Goal: Task Accomplishment & Management: Manage account settings

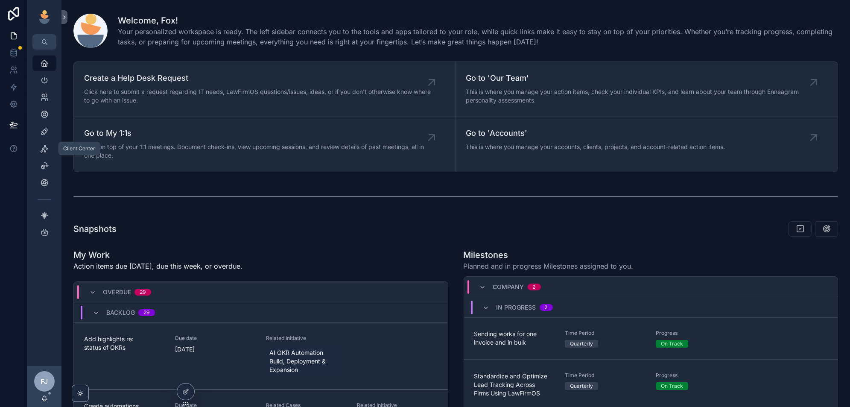
click at [43, 148] on icon "scrollable content" at bounding box center [44, 148] width 9 height 9
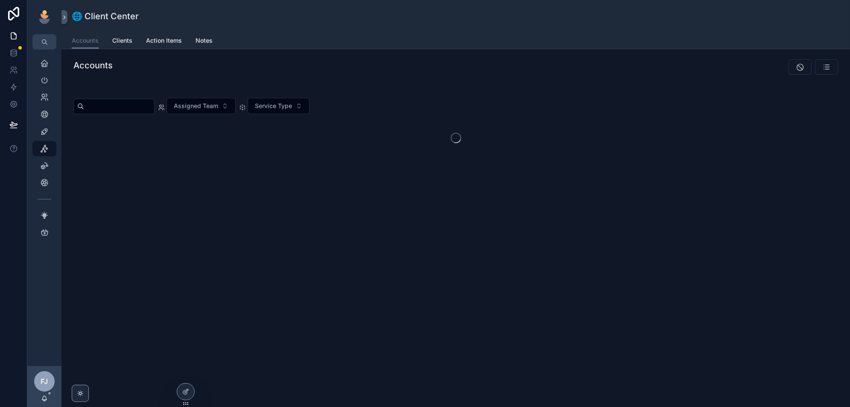
click at [0, 0] on icon at bounding box center [0, 0] width 0 height 0
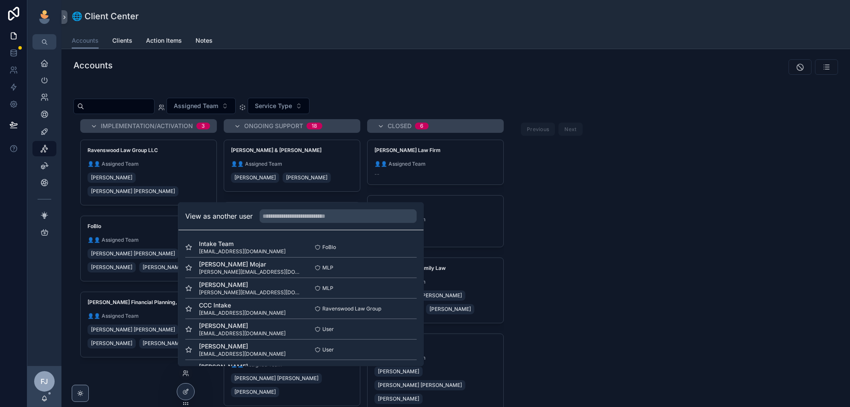
click at [307, 220] on input "text" at bounding box center [338, 216] width 157 height 14
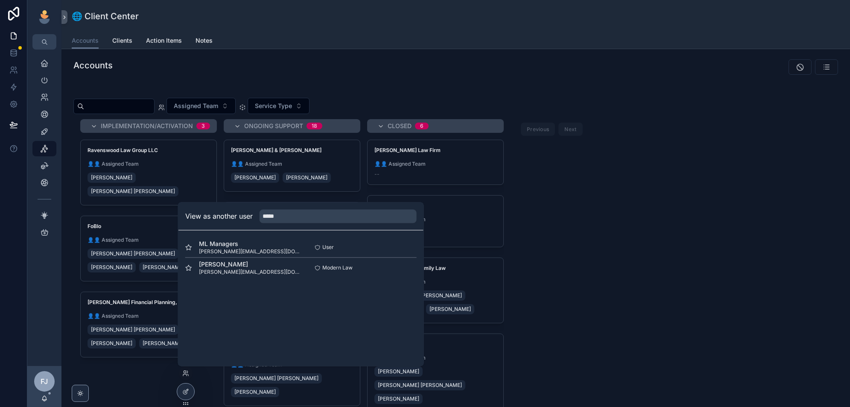
type input "*****"
click at [0, 0] on button "Select" at bounding box center [0, 0] width 0 height 0
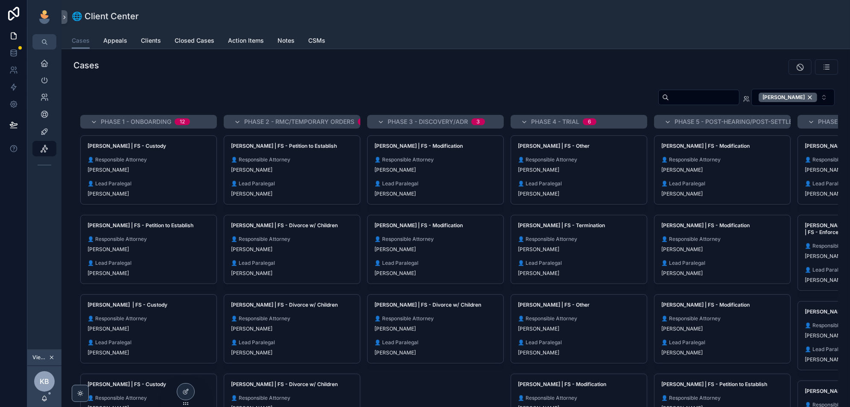
click at [332, 184] on span "👤 Lead Paralegal" at bounding box center [292, 183] width 122 height 7
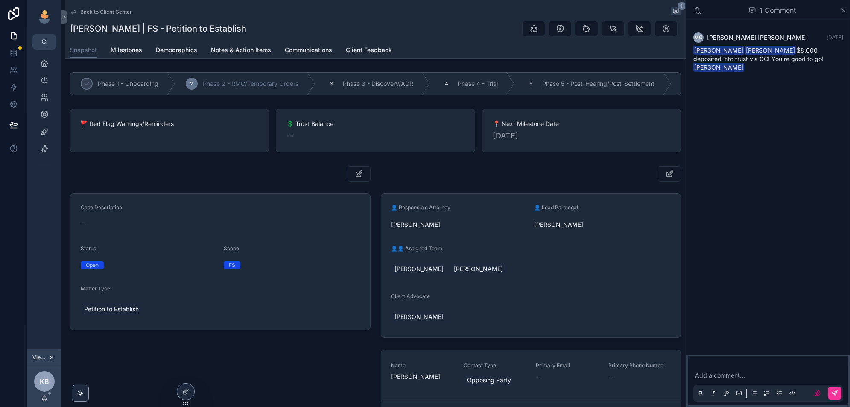
drag, startPoint x: 175, startPoint y: 50, endPoint x: 238, endPoint y: 395, distance: 350.9
click at [176, 50] on span "Demographics" at bounding box center [176, 50] width 41 height 9
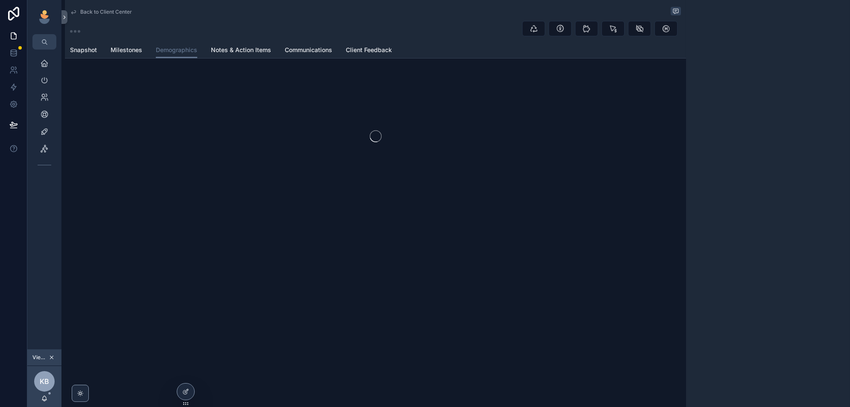
click at [187, 388] on icon at bounding box center [185, 391] width 7 height 7
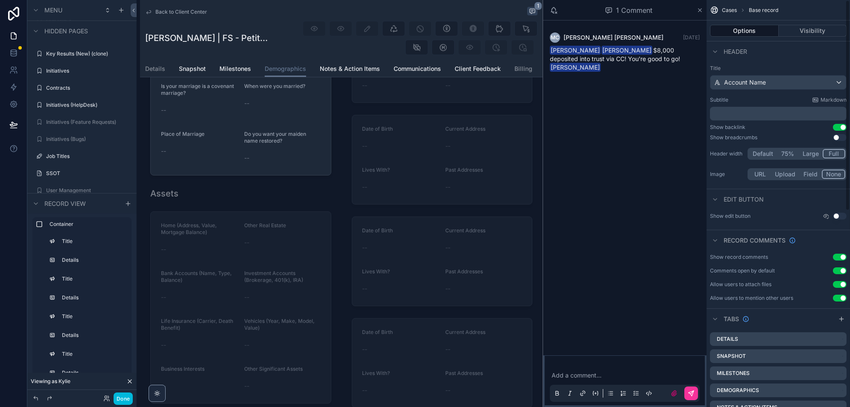
scroll to position [87, 0]
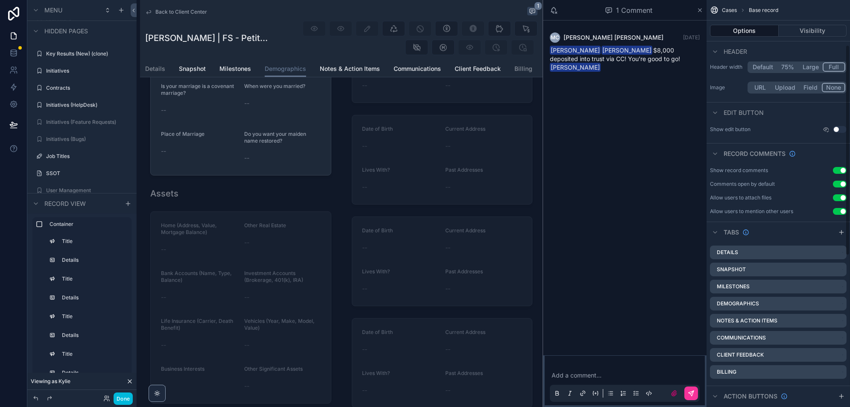
click at [0, 0] on icon "scrollable content" at bounding box center [0, 0] width 0 height 0
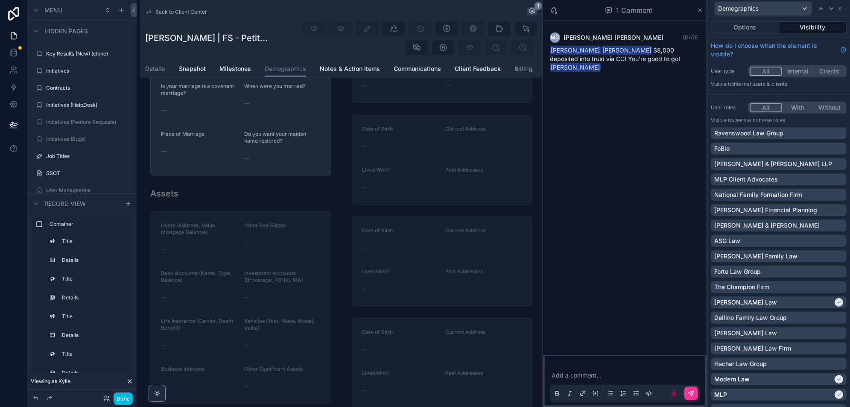
scroll to position [98, 0]
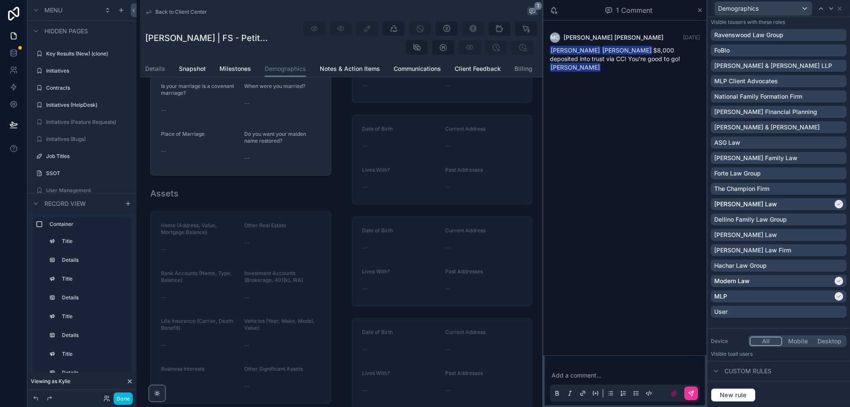
click at [737, 389] on button "New rule" at bounding box center [733, 395] width 45 height 14
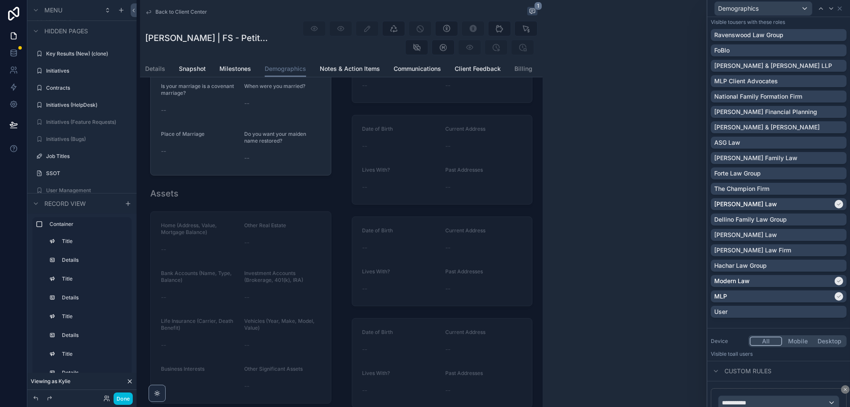
click at [775, 396] on div "**********" at bounding box center [778, 403] width 120 height 14
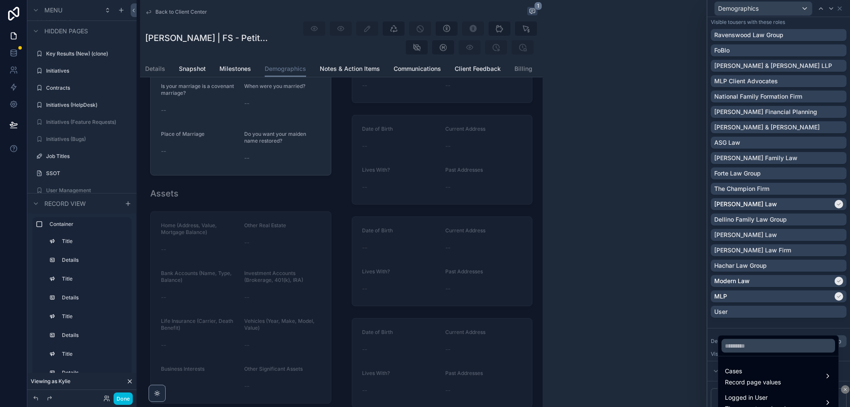
scroll to position [174, 0]
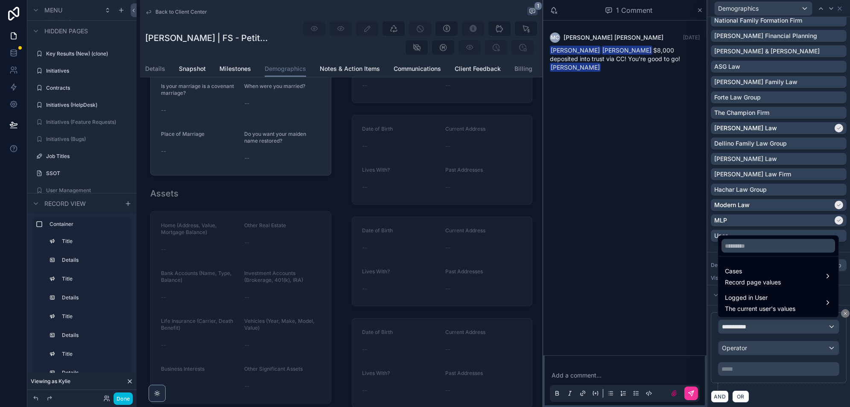
click at [785, 276] on div "Cases Record page values" at bounding box center [778, 276] width 107 height 20
click at [751, 275] on span "Cases" at bounding box center [753, 271] width 56 height 10
click at [748, 281] on span "Record page values" at bounding box center [753, 282] width 56 height 9
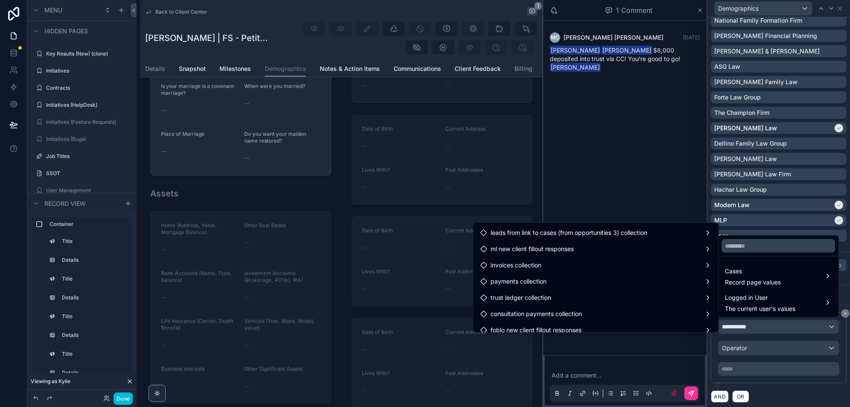
scroll to position [7265, 0]
click at [596, 247] on div "ml new client fillout responses" at bounding box center [595, 251] width 231 height 10
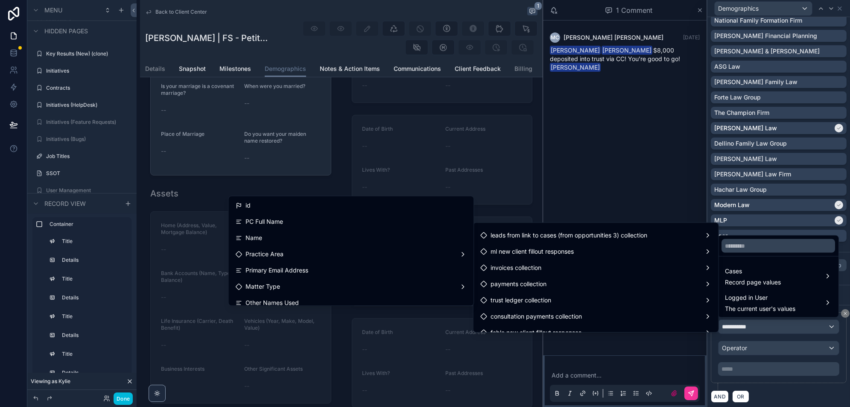
click at [368, 203] on div "id" at bounding box center [350, 205] width 231 height 10
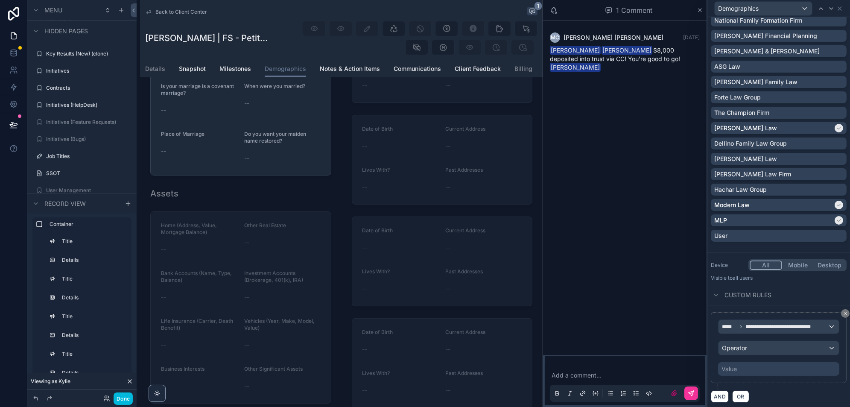
click at [761, 351] on div "Operator" at bounding box center [778, 348] width 120 height 14
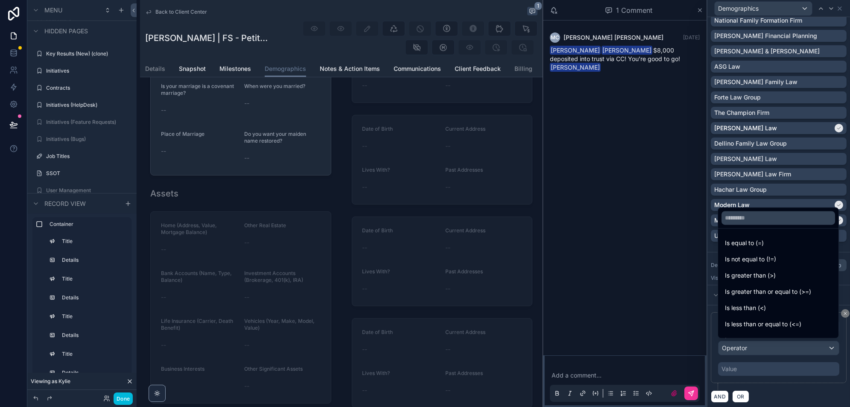
scroll to position [60, 0]
click at [756, 274] on div "Is empty" at bounding box center [778, 279] width 117 height 15
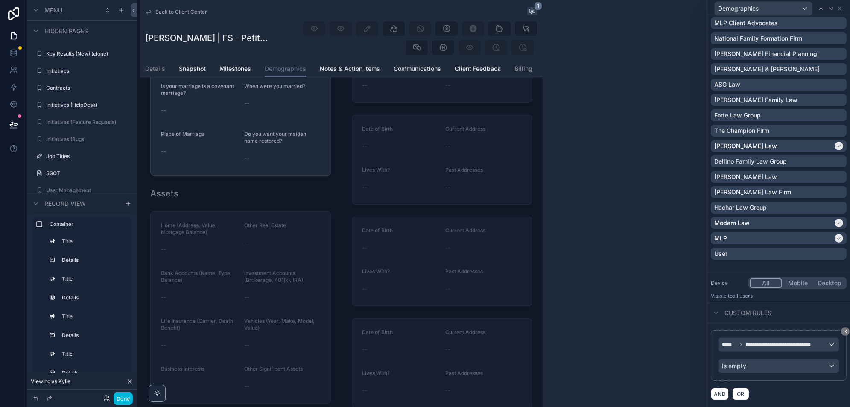
scroll to position [0, 0]
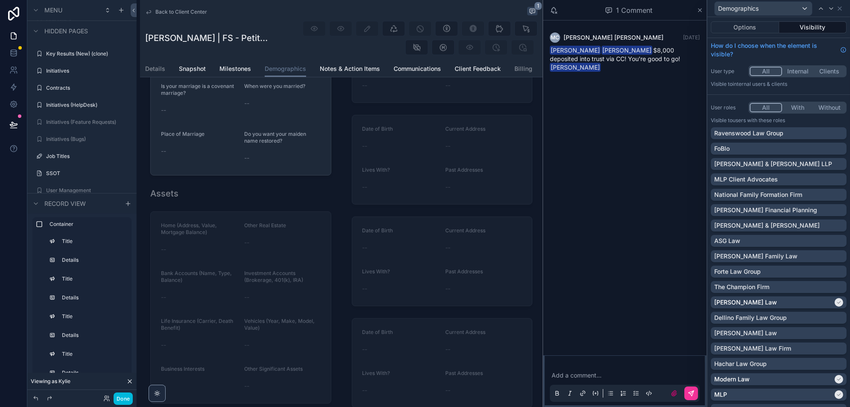
click at [748, 26] on button "Options" at bounding box center [745, 27] width 68 height 12
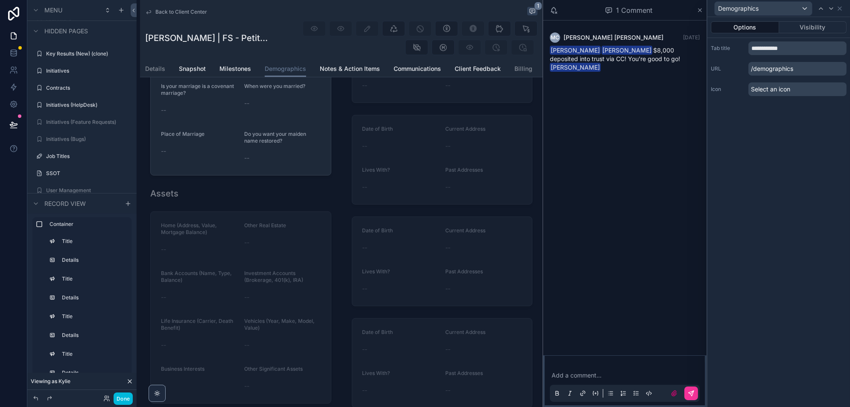
click at [840, 12] on div "Demographics" at bounding box center [779, 8] width 136 height 17
click at [840, 8] on icon at bounding box center [839, 8] width 7 height 7
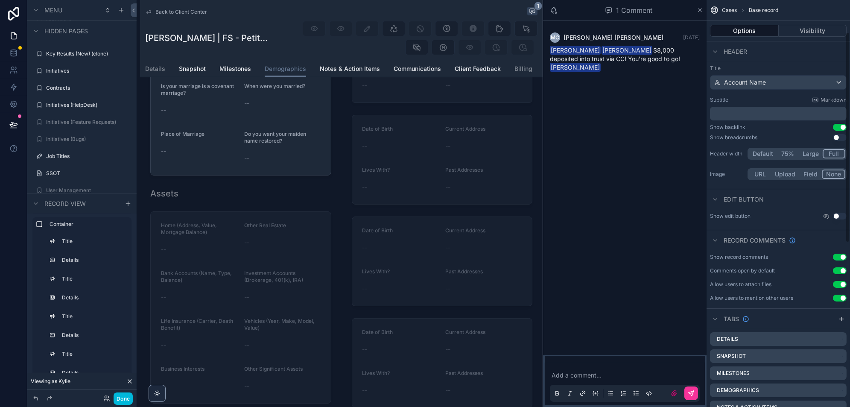
scroll to position [379, 0]
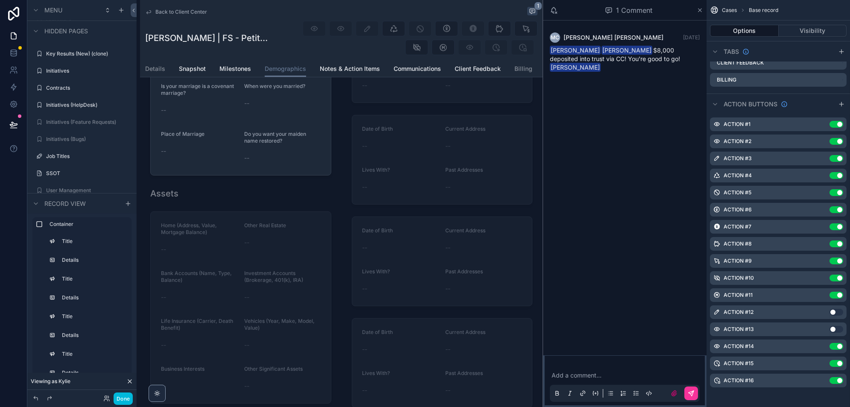
click at [0, 0] on icon "scrollable content" at bounding box center [0, 0] width 0 height 0
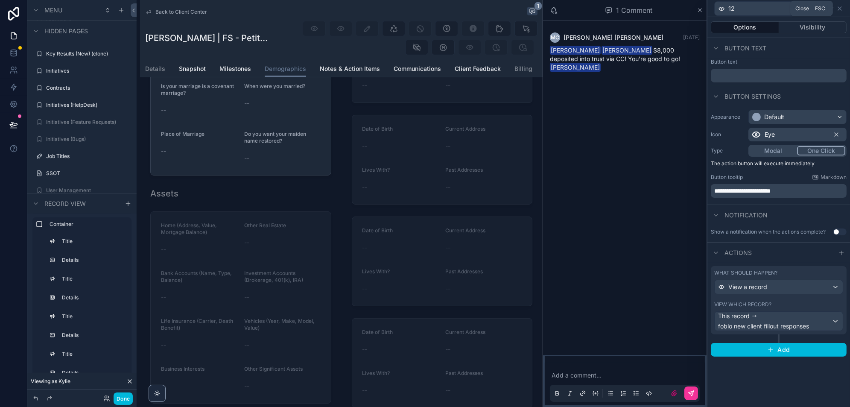
click at [840, 10] on icon at bounding box center [839, 8] width 7 height 7
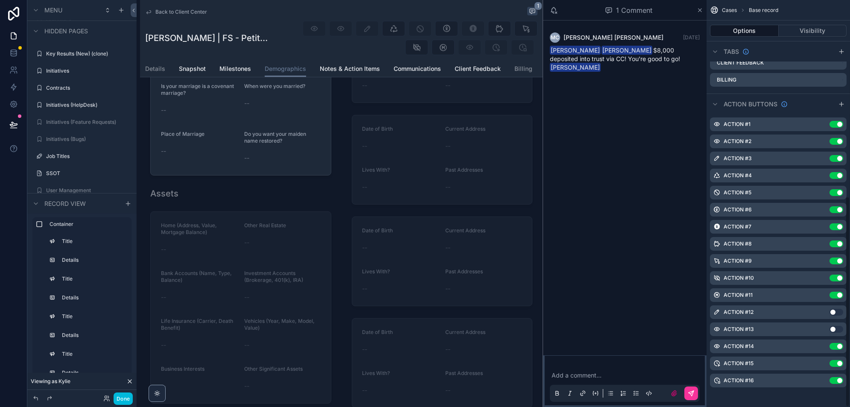
click at [0, 0] on icon "scrollable content" at bounding box center [0, 0] width 0 height 0
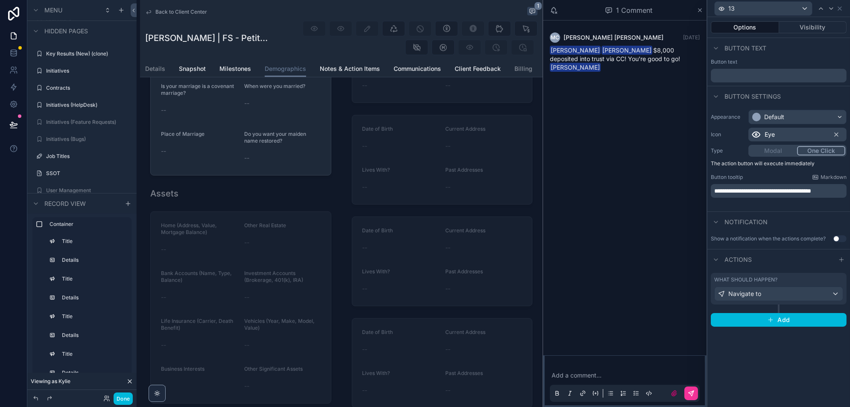
click at [789, 295] on div "Navigate to" at bounding box center [779, 294] width 128 height 14
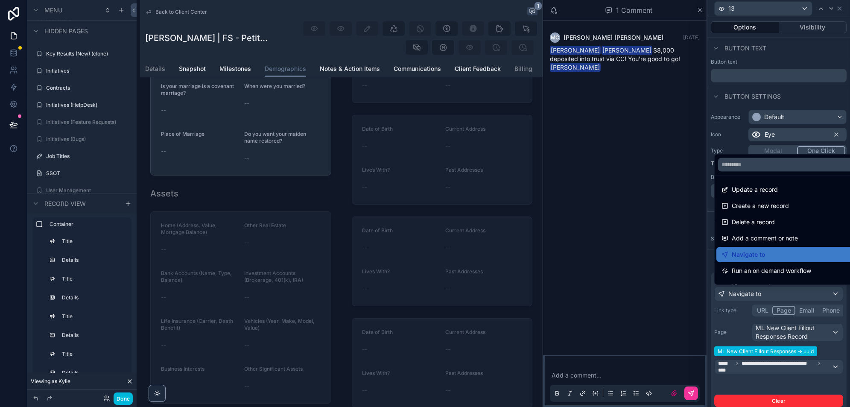
click at [789, 295] on div at bounding box center [778, 203] width 143 height 407
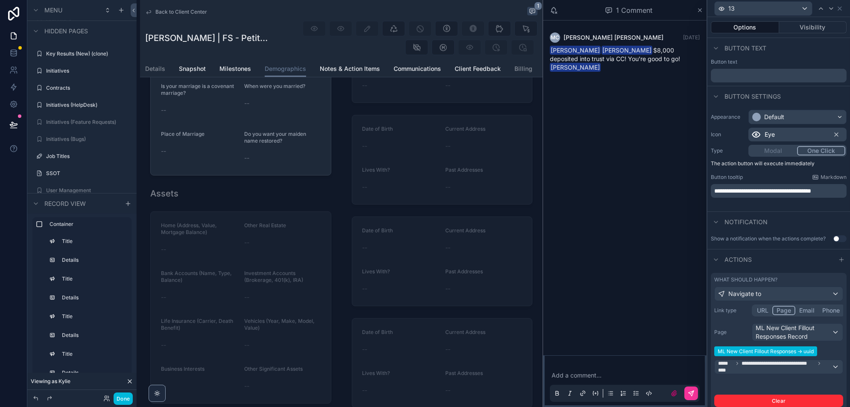
scroll to position [46, 0]
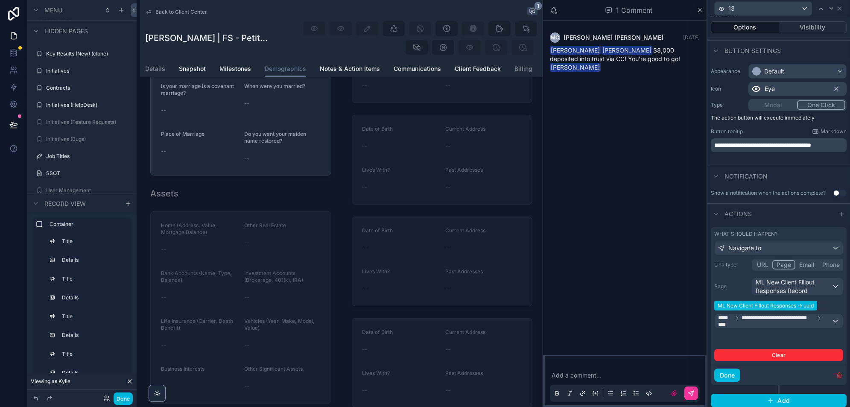
click at [731, 372] on button "Done" at bounding box center [727, 375] width 26 height 14
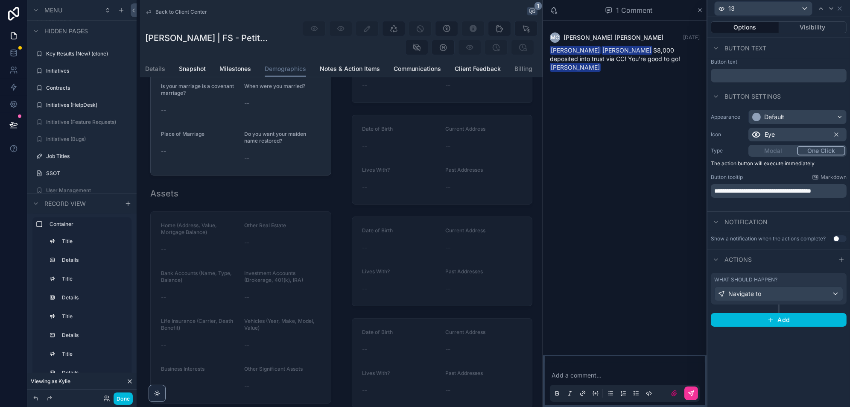
scroll to position [0, 0]
click at [800, 26] on button "Visibility" at bounding box center [813, 27] width 68 height 12
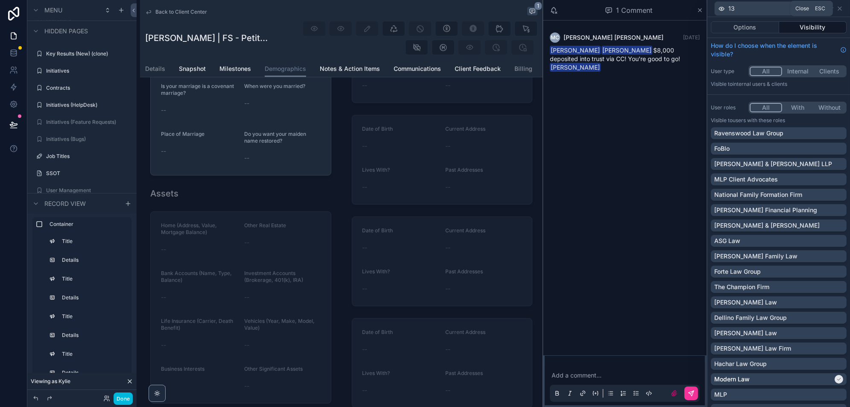
click at [841, 9] on icon at bounding box center [839, 8] width 7 height 7
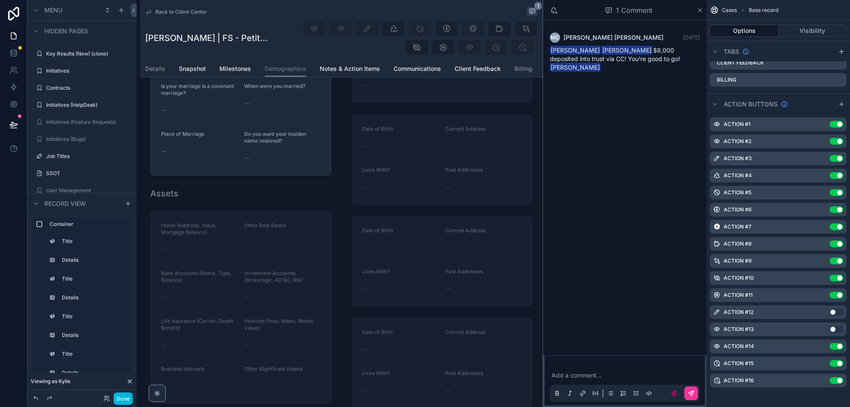
click at [125, 394] on button "Done" at bounding box center [123, 398] width 19 height 12
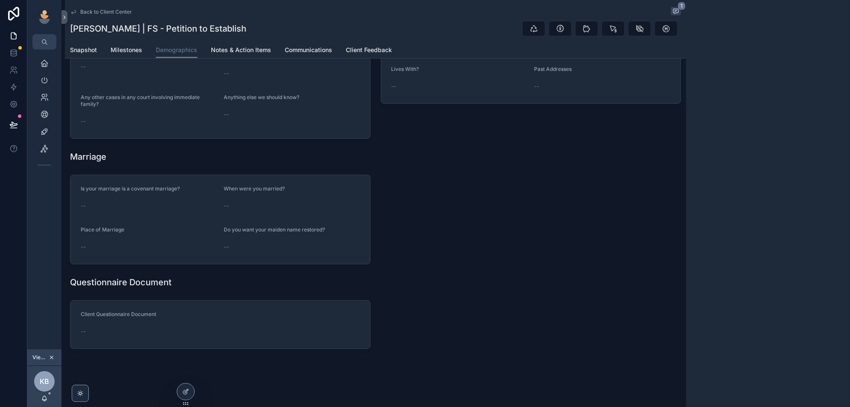
scroll to position [179, 0]
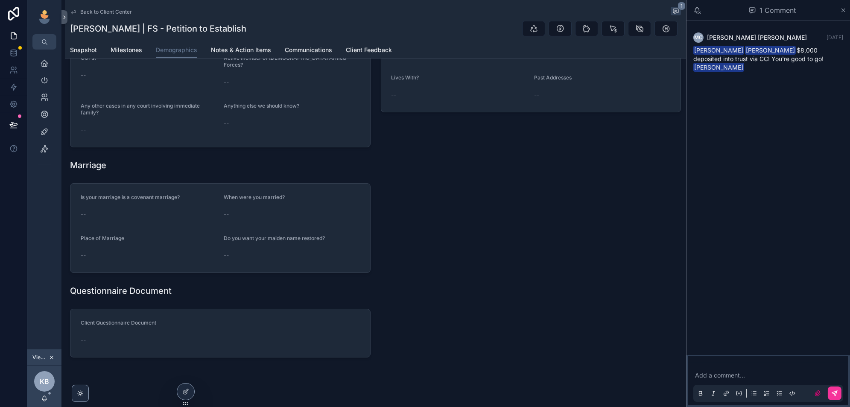
click at [54, 360] on icon "scrollable content" at bounding box center [52, 357] width 6 height 6
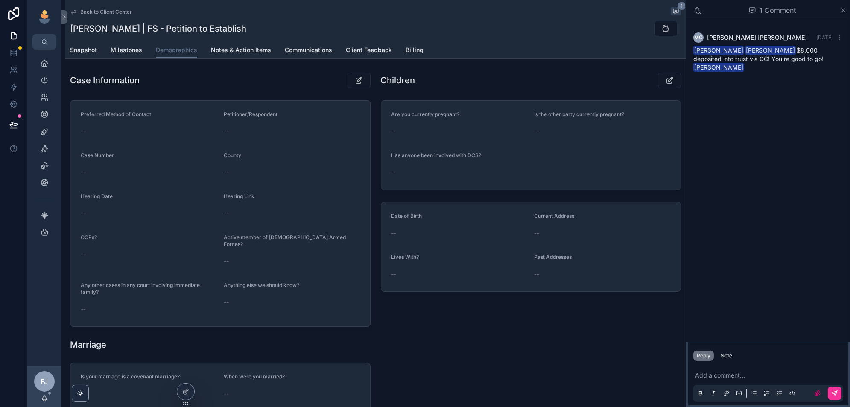
click at [41, 64] on icon "scrollable content" at bounding box center [44, 63] width 9 height 9
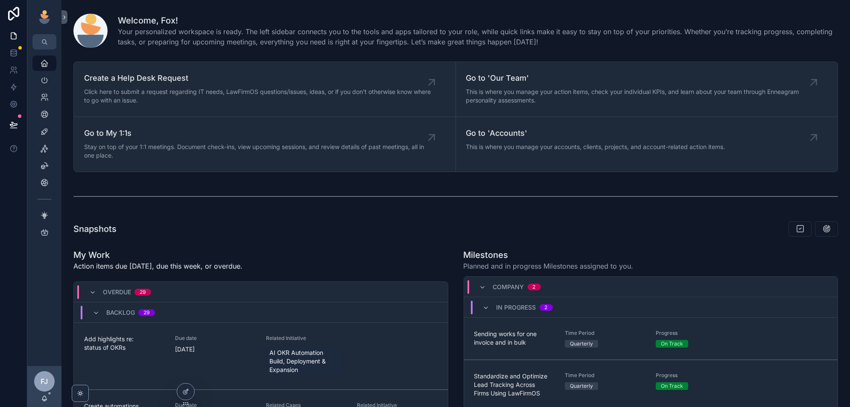
click at [0, 0] on icon at bounding box center [0, 0] width 0 height 0
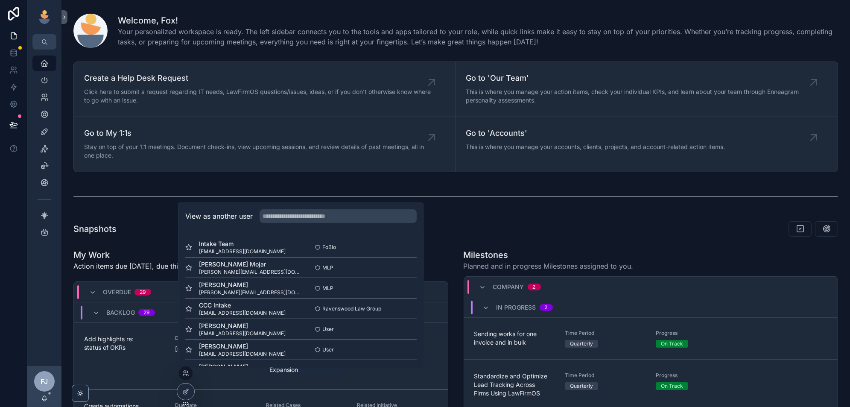
click at [283, 210] on input "text" at bounding box center [338, 216] width 157 height 14
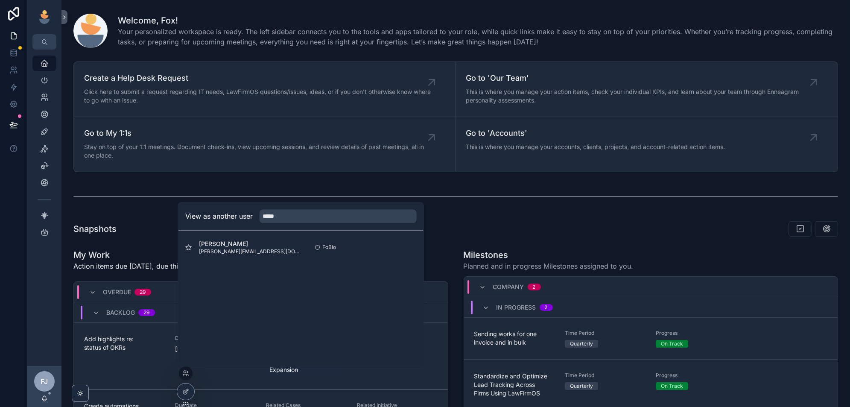
type input "*****"
click at [0, 0] on button "Select" at bounding box center [0, 0] width 0 height 0
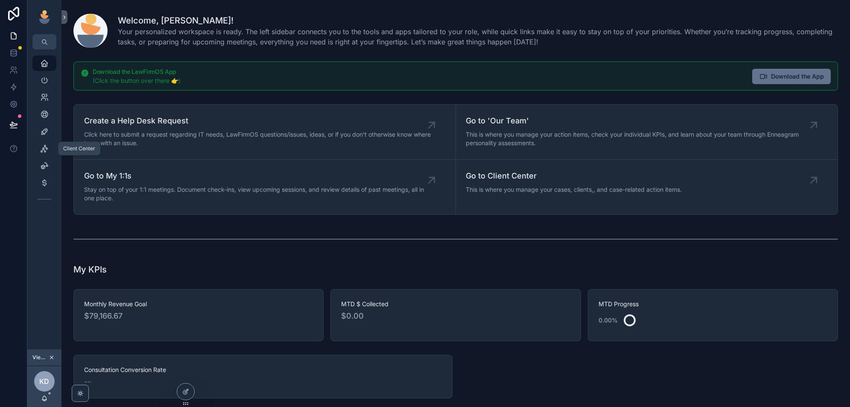
click at [47, 154] on div "Client Center" at bounding box center [45, 149] width 14 height 14
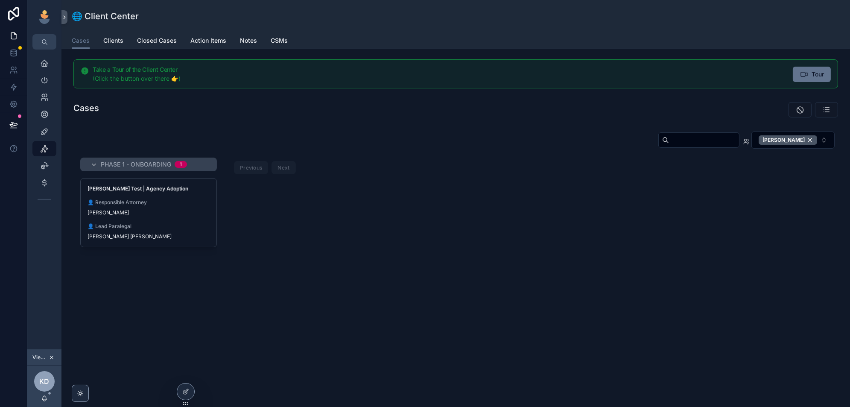
click at [149, 213] on div "[PERSON_NAME]" at bounding box center [149, 212] width 122 height 7
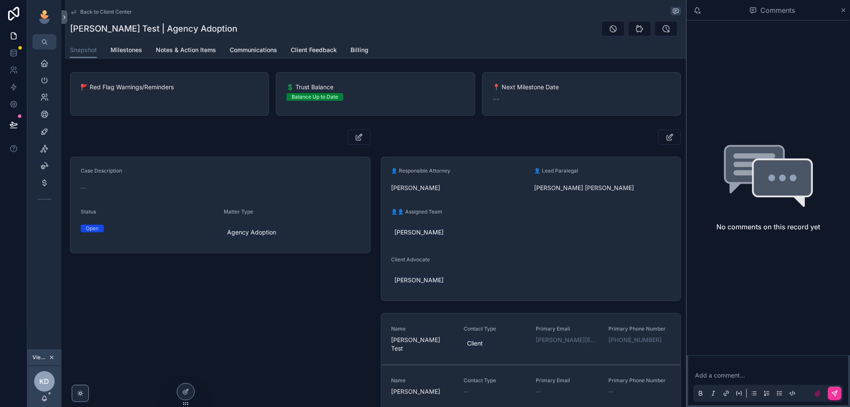
click at [128, 54] on span "Milestones" at bounding box center [127, 50] width 32 height 9
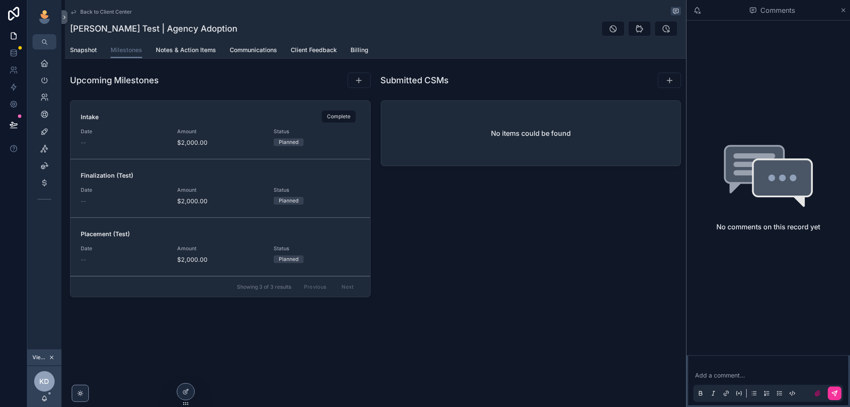
click at [0, 0] on button "scrollable content" at bounding box center [0, 0] width 0 height 0
click at [191, 389] on div at bounding box center [185, 391] width 17 height 16
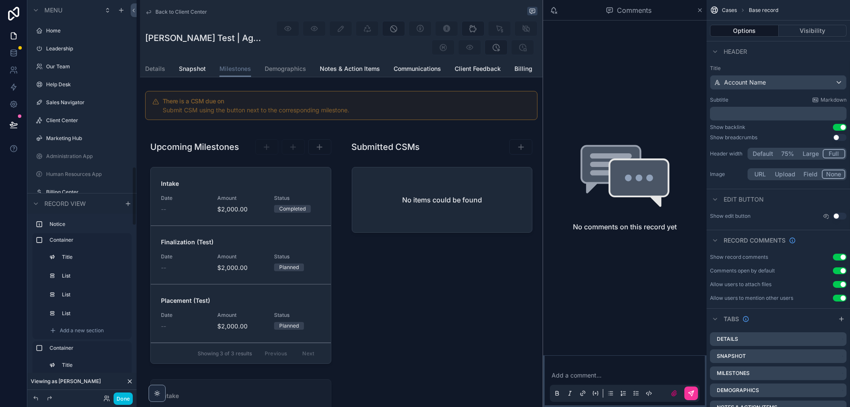
scroll to position [1121, 0]
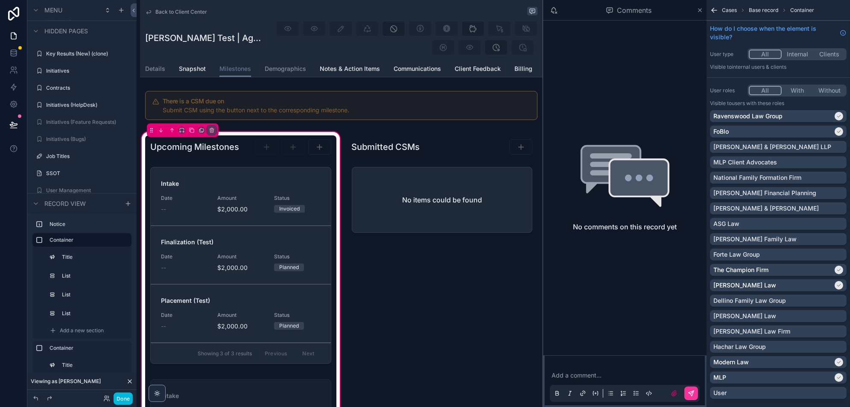
click at [269, 182] on div "scrollable content" at bounding box center [240, 267] width 191 height 207
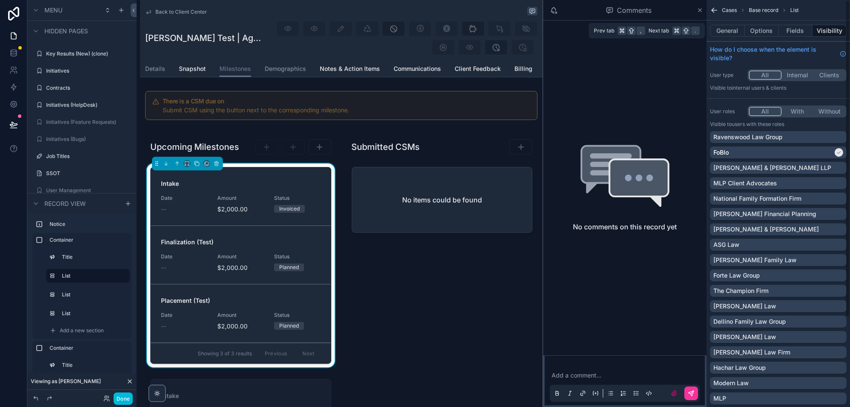
click at [768, 29] on button "Options" at bounding box center [762, 31] width 34 height 12
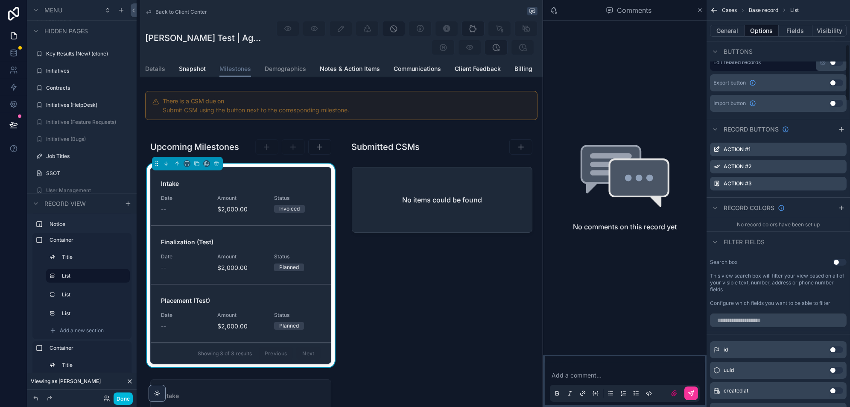
scroll to position [318, 0]
click at [0, 0] on icon "scrollable content" at bounding box center [0, 0] width 0 height 0
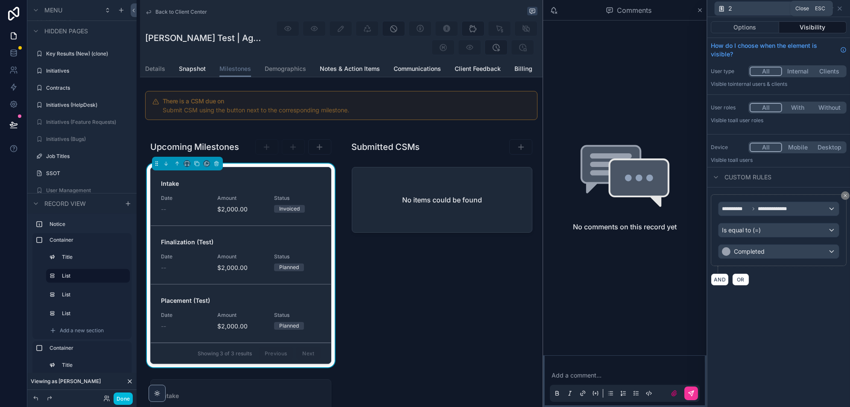
click at [838, 6] on icon at bounding box center [839, 8] width 7 height 7
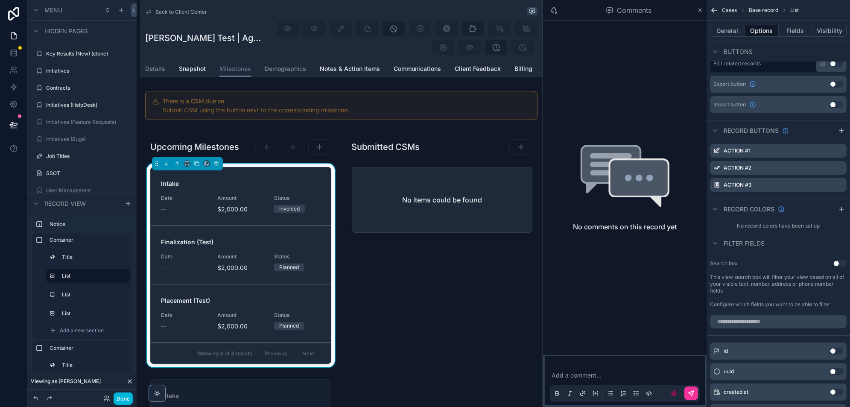
click at [0, 0] on icon "scrollable content" at bounding box center [0, 0] width 0 height 0
click at [828, 174] on button at bounding box center [826, 170] width 10 height 10
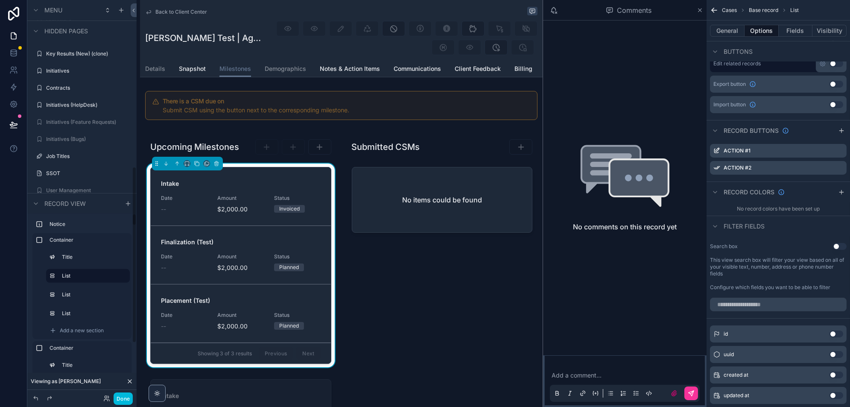
click at [122, 397] on button "Done" at bounding box center [123, 398] width 19 height 12
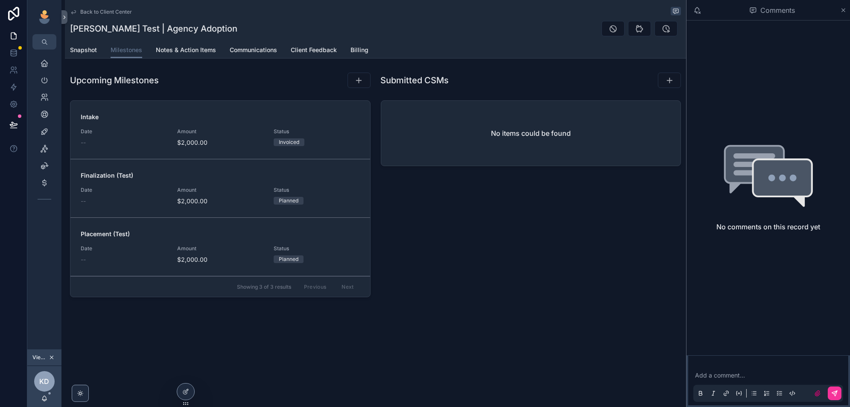
click at [188, 394] on icon at bounding box center [185, 391] width 7 height 7
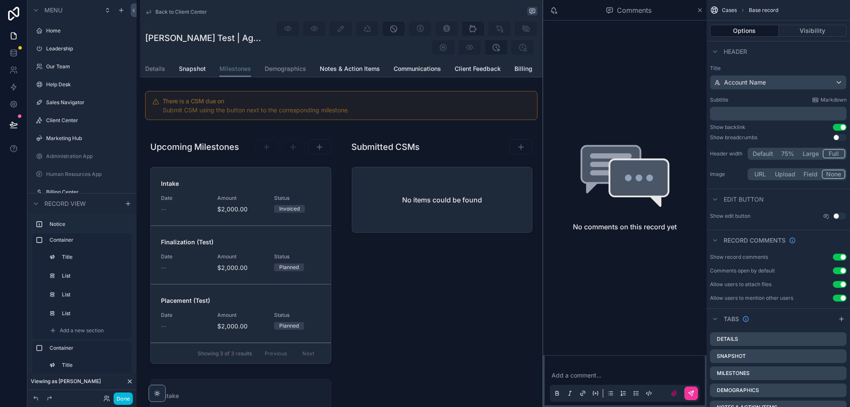
scroll to position [1121, 0]
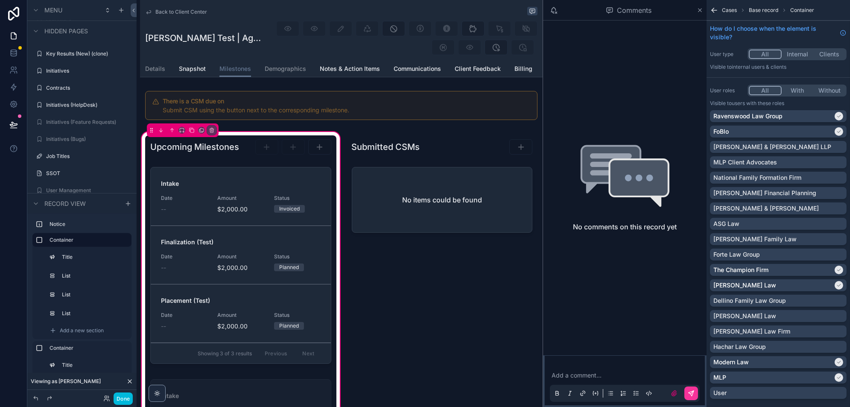
click at [299, 186] on div "scrollable content" at bounding box center [240, 267] width 191 height 207
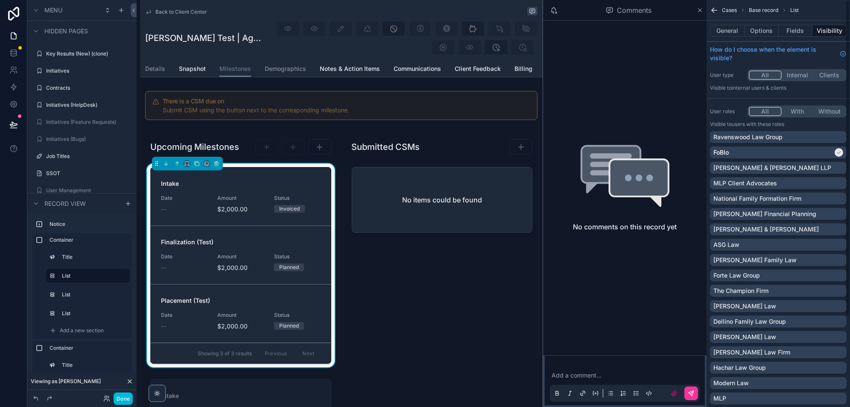
click at [790, 32] on button "Fields" at bounding box center [796, 31] width 34 height 12
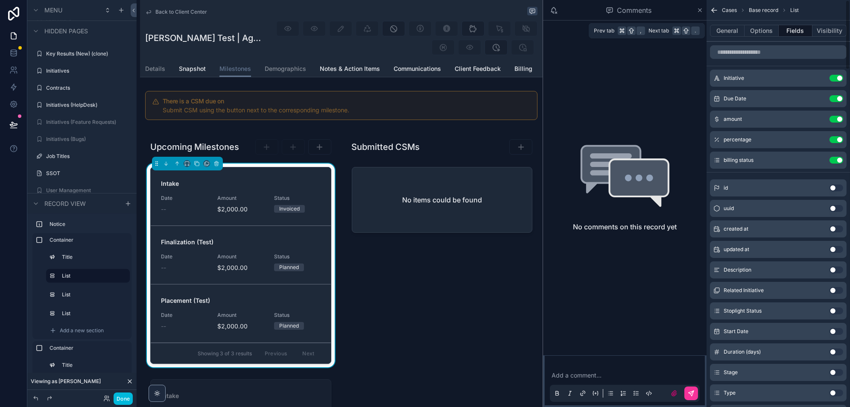
click at [766, 32] on button "Options" at bounding box center [762, 31] width 34 height 12
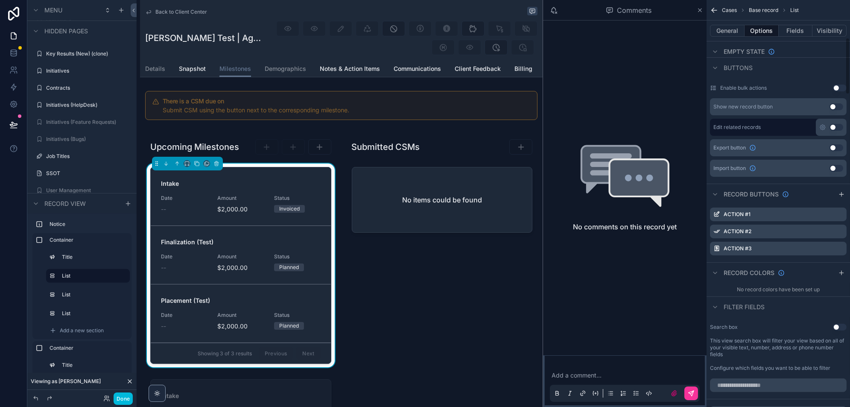
scroll to position [337, 0]
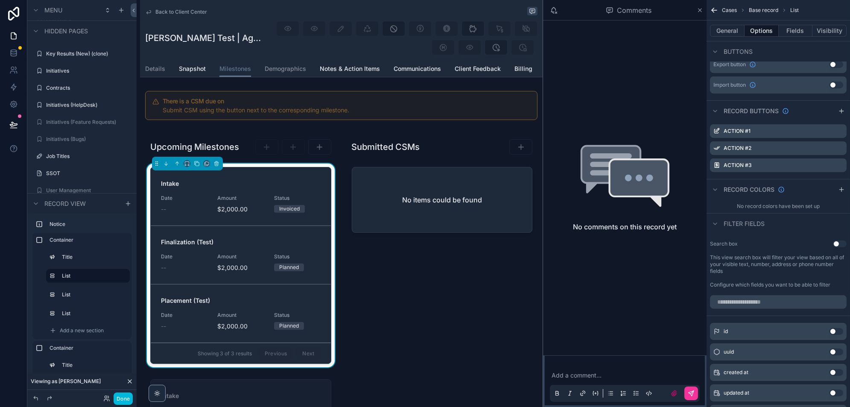
click at [0, 0] on icon "scrollable content" at bounding box center [0, 0] width 0 height 0
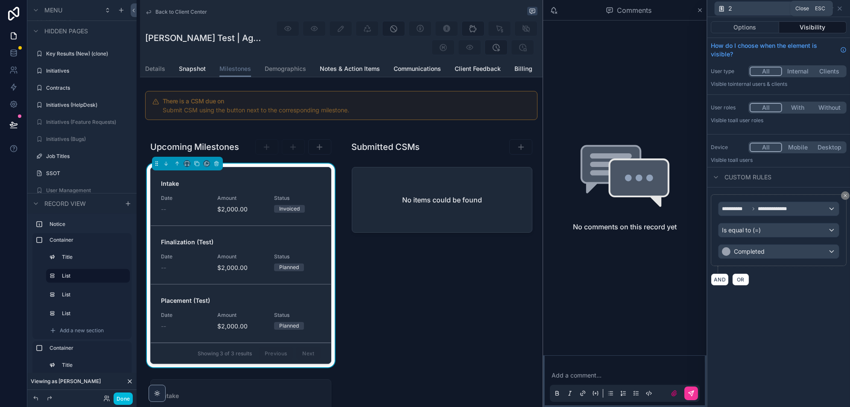
click at [841, 9] on icon at bounding box center [839, 8] width 7 height 7
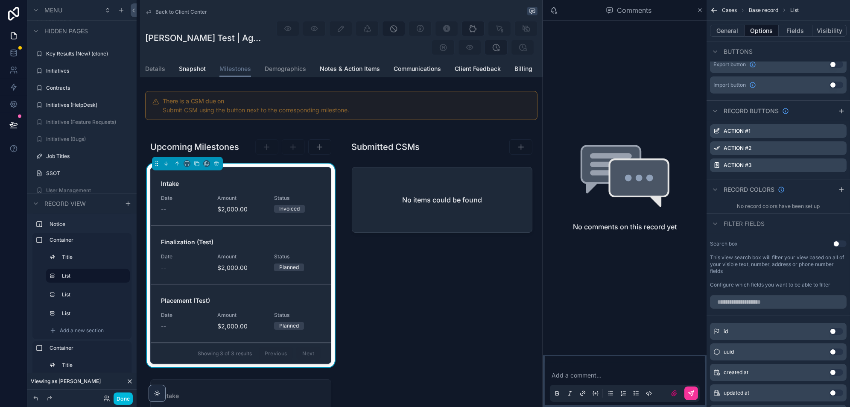
click at [0, 0] on icon "scrollable content" at bounding box center [0, 0] width 0 height 0
click at [827, 149] on icon at bounding box center [826, 149] width 5 height 0
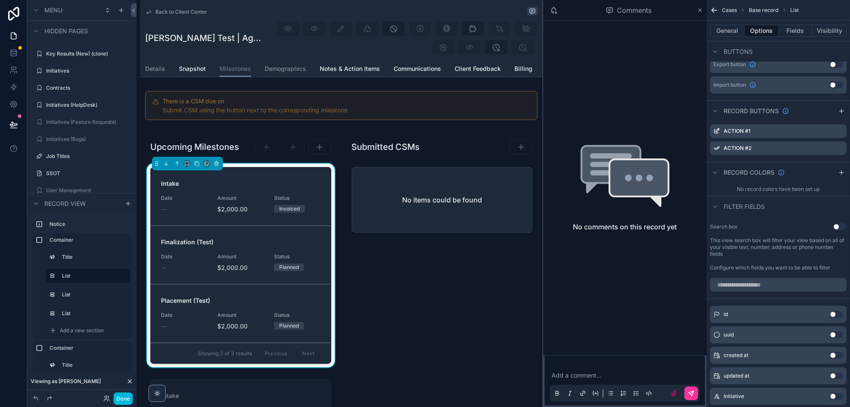
click at [843, 149] on div "Action #2" at bounding box center [778, 148] width 137 height 14
click at [0, 0] on icon "scrollable content" at bounding box center [0, 0] width 0 height 0
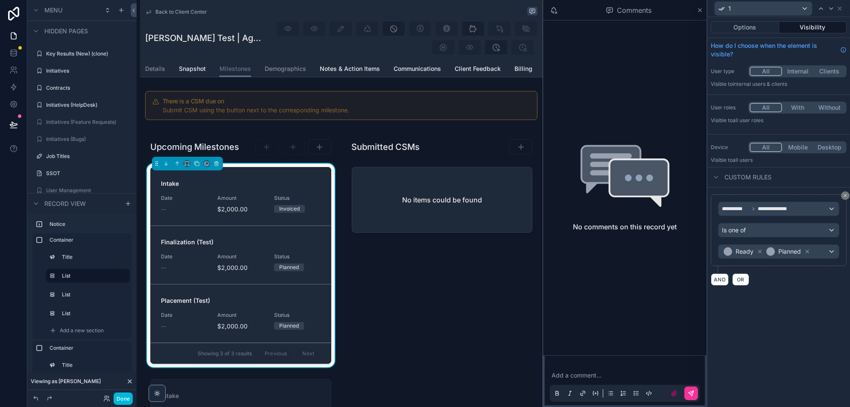
click at [763, 26] on button "Options" at bounding box center [745, 27] width 68 height 12
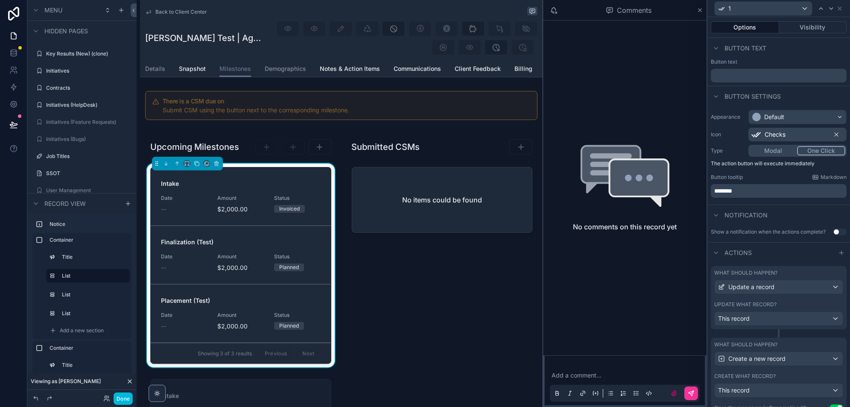
scroll to position [30, 0]
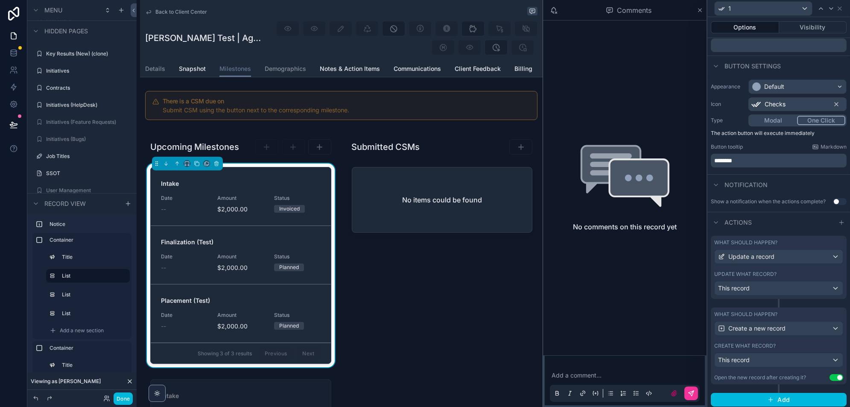
click at [832, 375] on button "Use setting" at bounding box center [836, 377] width 14 height 7
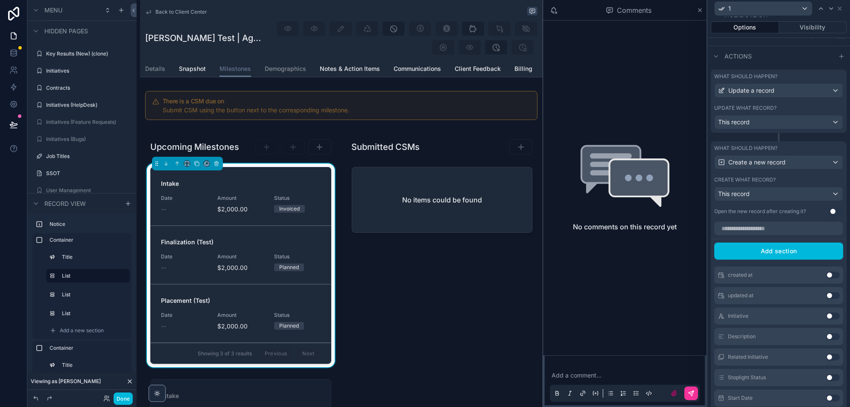
scroll to position [195, 0]
click at [794, 191] on div "This record" at bounding box center [779, 195] width 128 height 14
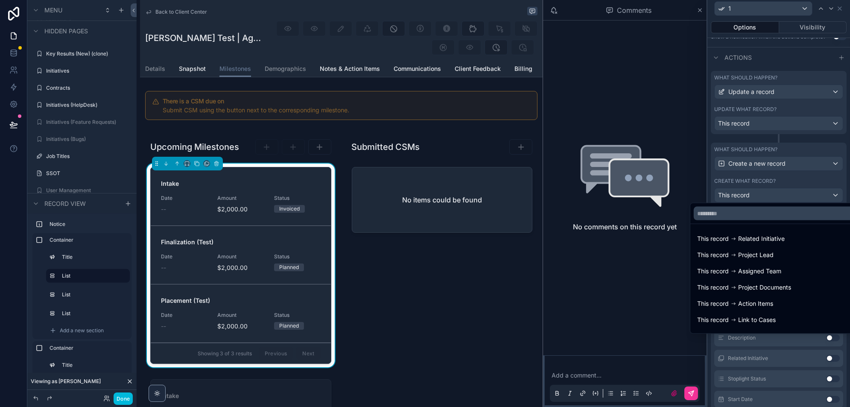
click at [794, 191] on div at bounding box center [778, 203] width 143 height 407
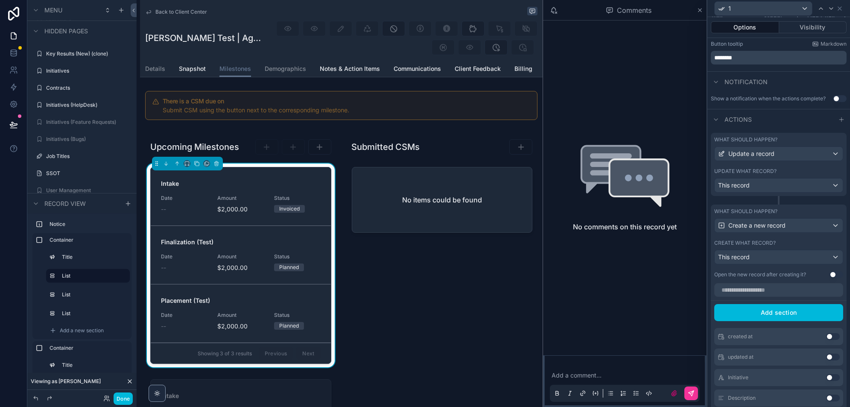
scroll to position [254, 0]
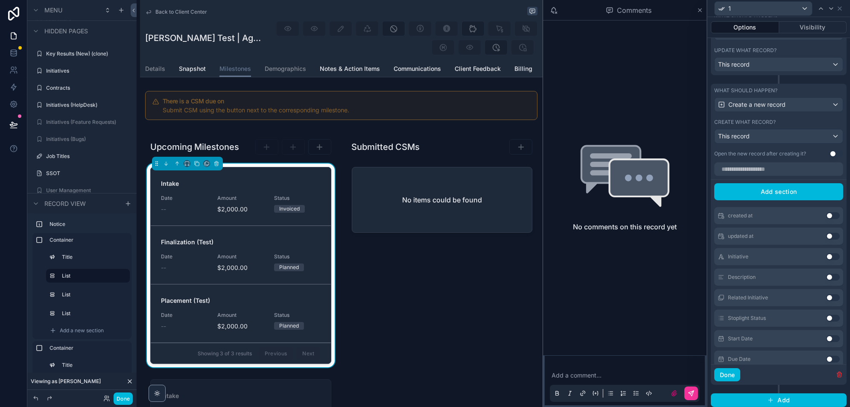
click at [839, 374] on icon "button" at bounding box center [839, 374] width 7 height 7
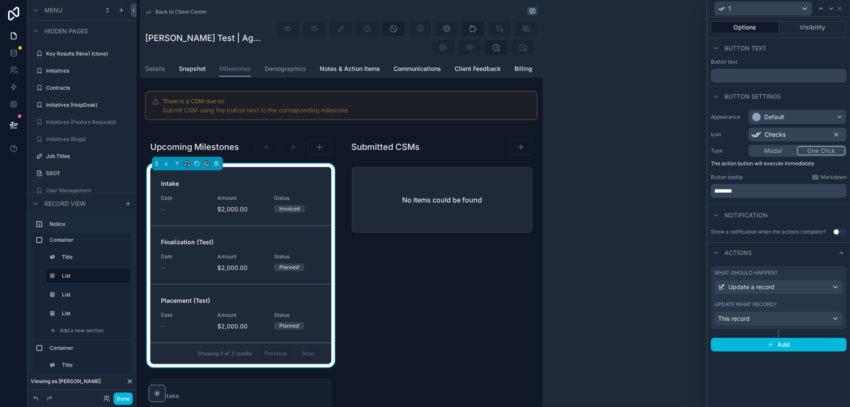
scroll to position [0, 0]
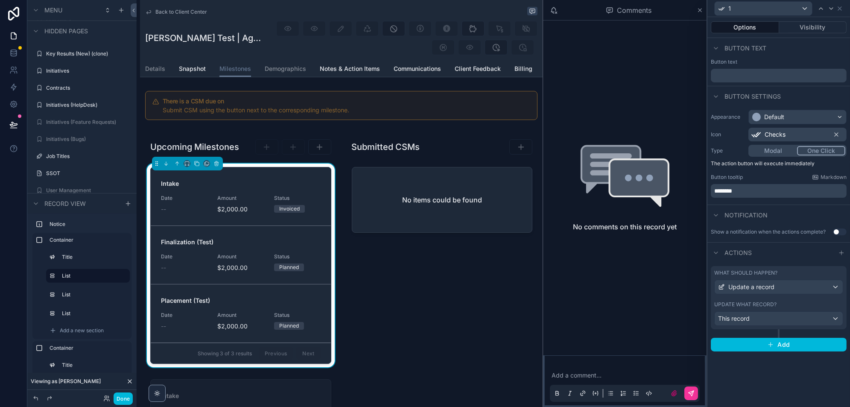
click at [757, 318] on div "This record" at bounding box center [779, 319] width 128 height 14
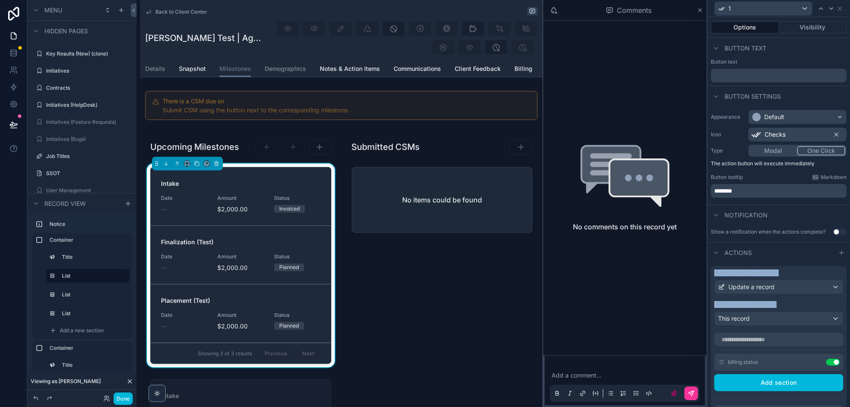
click at [757, 318] on div "This record" at bounding box center [779, 319] width 128 height 14
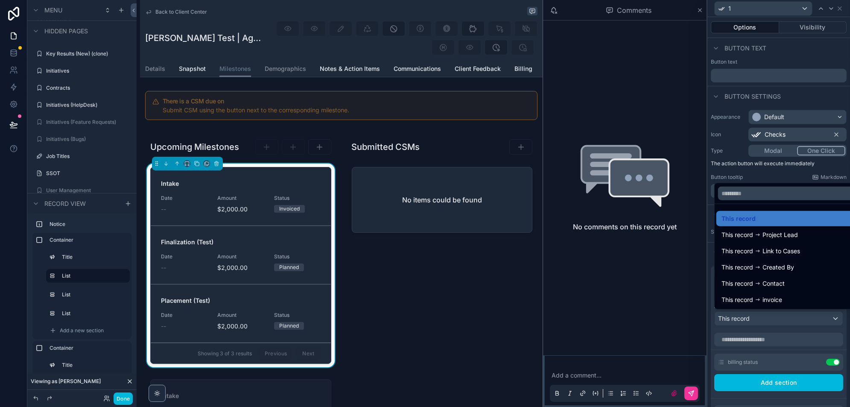
click at [757, 318] on div at bounding box center [778, 203] width 143 height 407
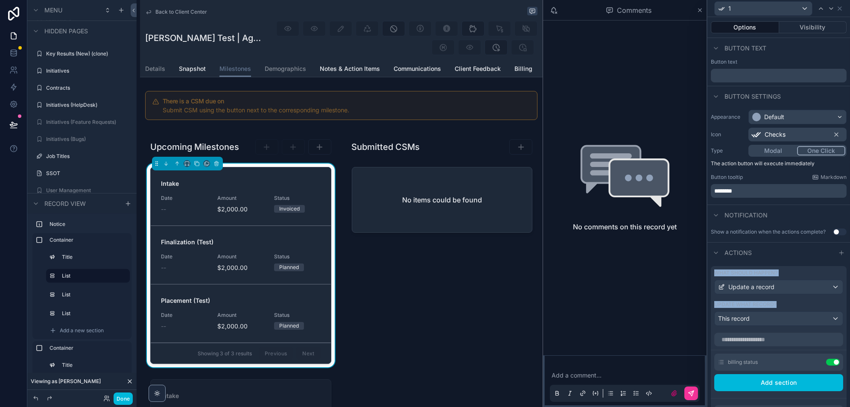
scroll to position [169, 0]
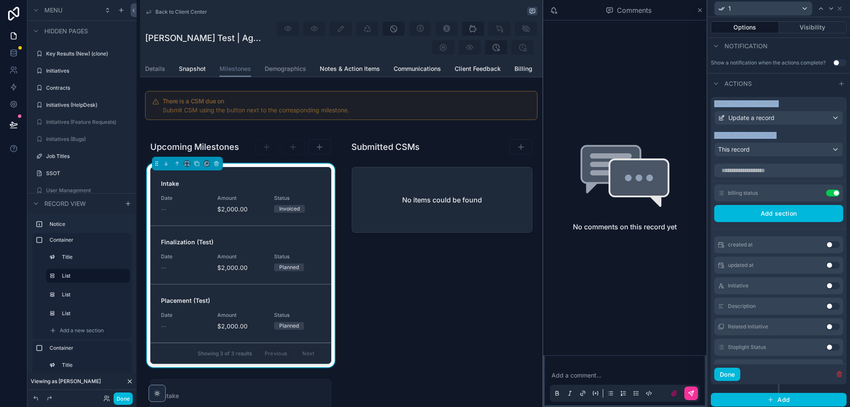
click at [120, 394] on button "Done" at bounding box center [123, 398] width 19 height 12
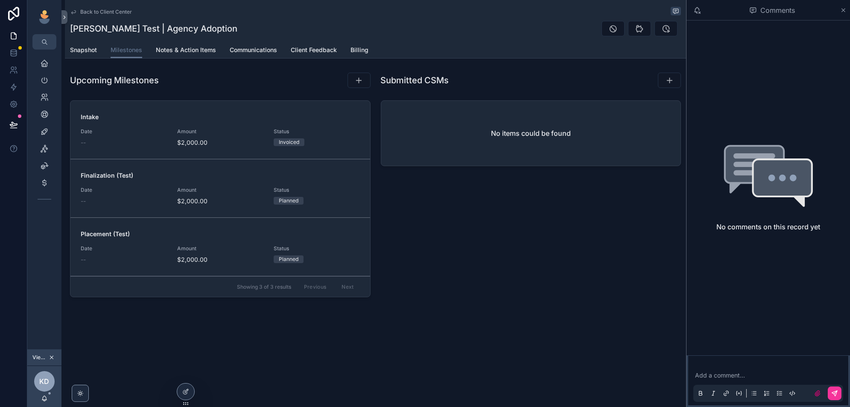
click at [358, 54] on link "Billing" at bounding box center [359, 50] width 18 height 17
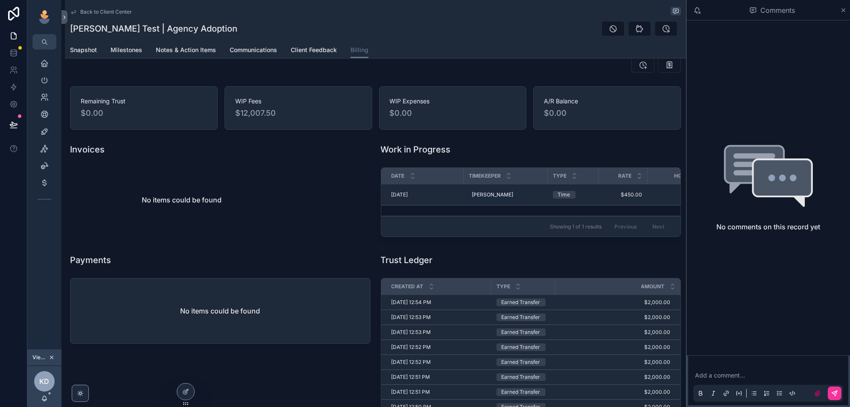
scroll to position [15, 0]
click at [187, 391] on icon at bounding box center [185, 391] width 7 height 7
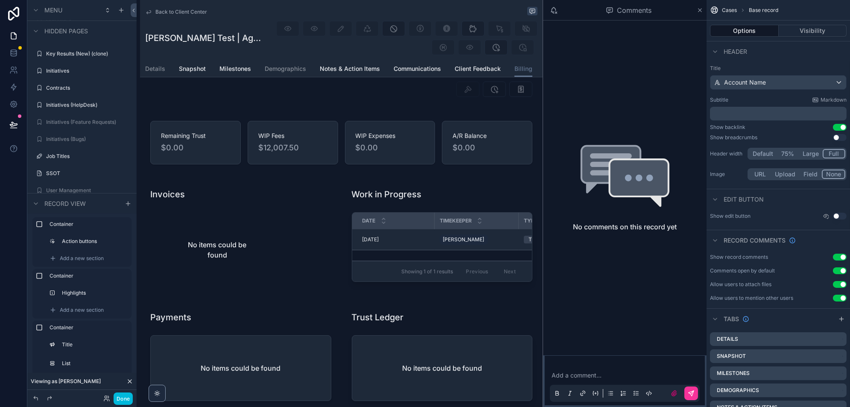
scroll to position [67, 0]
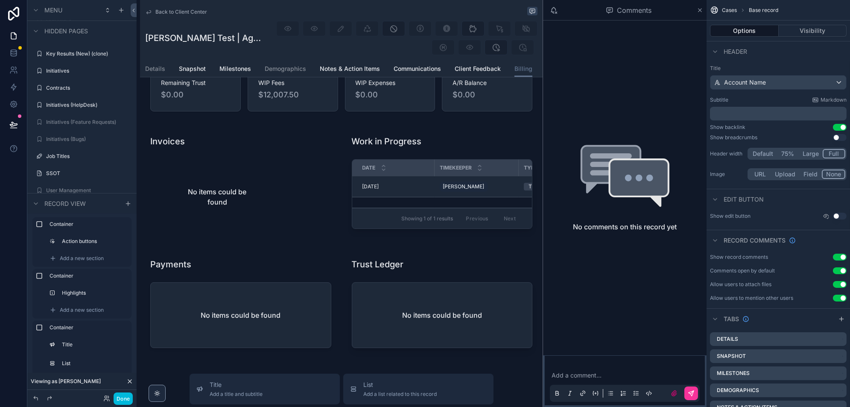
click at [435, 187] on div "scrollable content" at bounding box center [442, 185] width 201 height 116
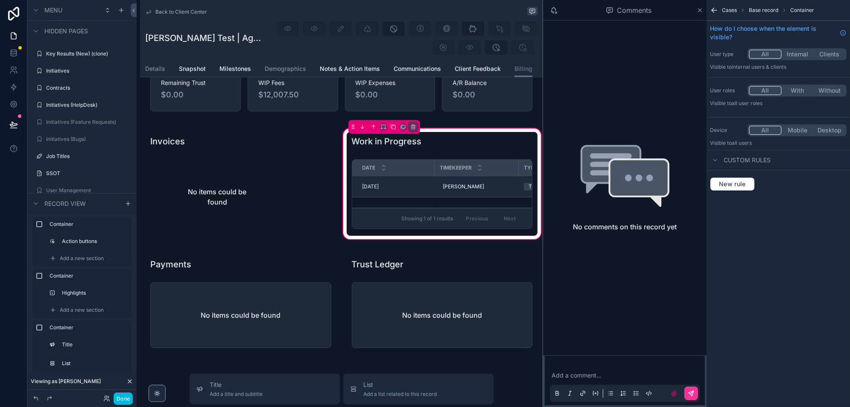
drag, startPoint x: 444, startPoint y: 190, endPoint x: 515, endPoint y: 216, distance: 75.4
click at [444, 190] on div "scrollable content" at bounding box center [442, 196] width 191 height 80
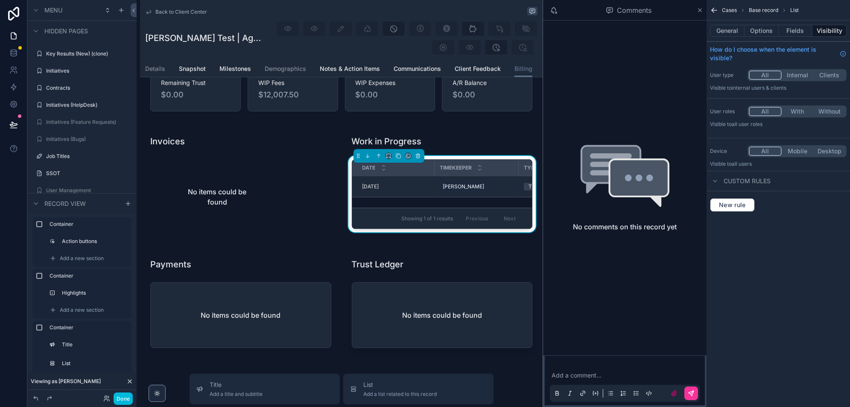
click at [758, 29] on button "Options" at bounding box center [762, 31] width 34 height 12
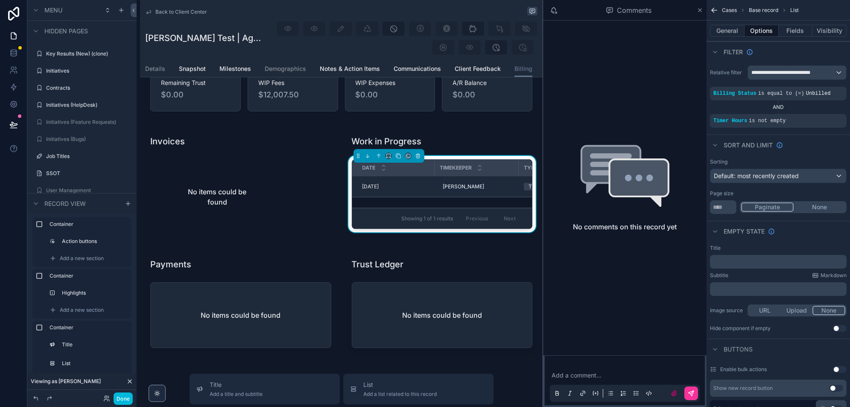
click at [700, 10] on icon "scrollable content" at bounding box center [700, 10] width 6 height 7
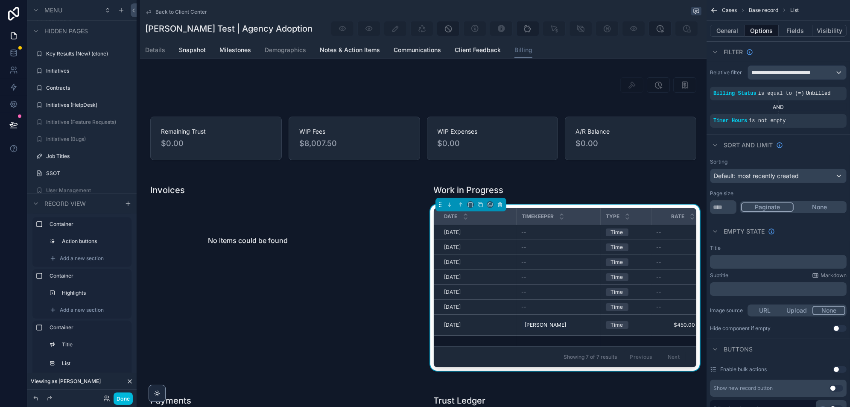
click at [123, 400] on button "Done" at bounding box center [123, 398] width 19 height 12
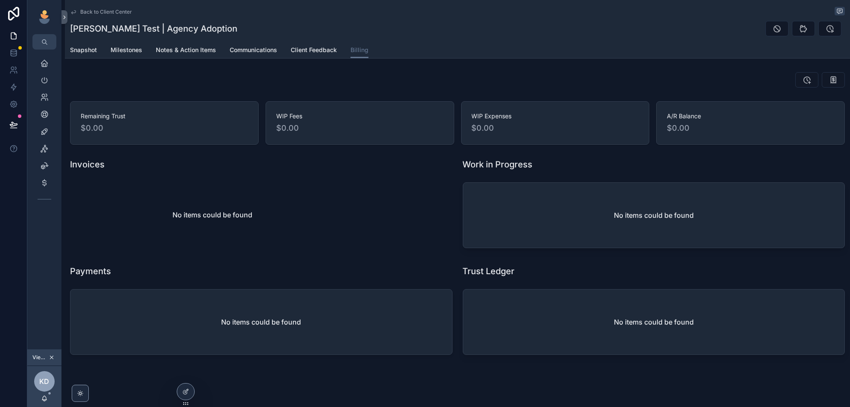
click at [121, 49] on span "Milestones" at bounding box center [127, 50] width 32 height 9
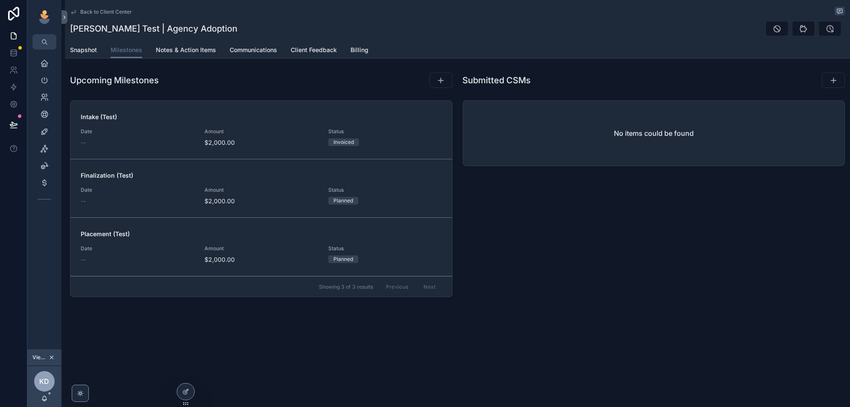
click at [316, 83] on div "Upcoming Milestones" at bounding box center [261, 80] width 383 height 16
click at [526, 310] on div "Back to Client Center [PERSON_NAME] Test | Agency Adoption Milestones Snapshot …" at bounding box center [457, 179] width 785 height 359
click at [357, 56] on link "Billing" at bounding box center [359, 50] width 18 height 17
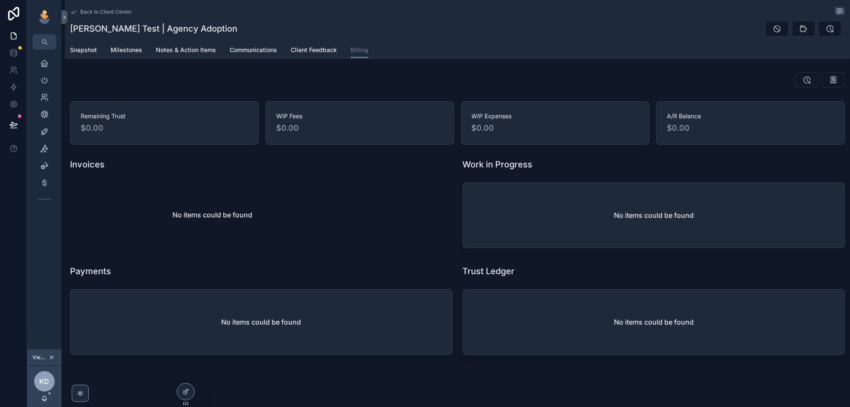
click at [121, 55] on link "Milestones" at bounding box center [127, 50] width 32 height 17
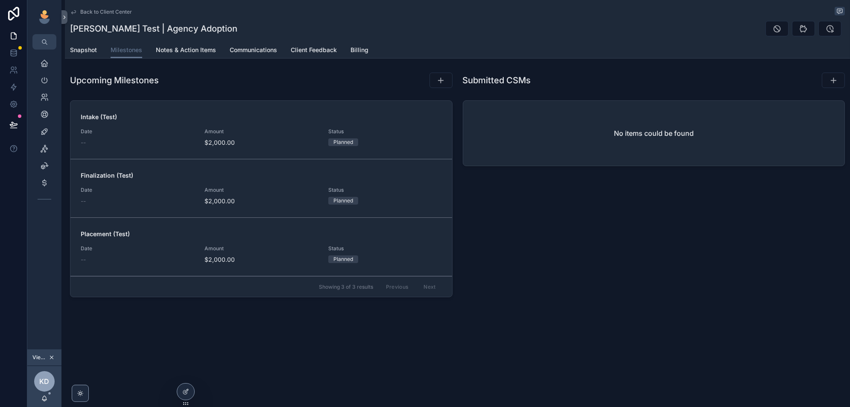
click at [357, 51] on span "Billing" at bounding box center [359, 50] width 18 height 9
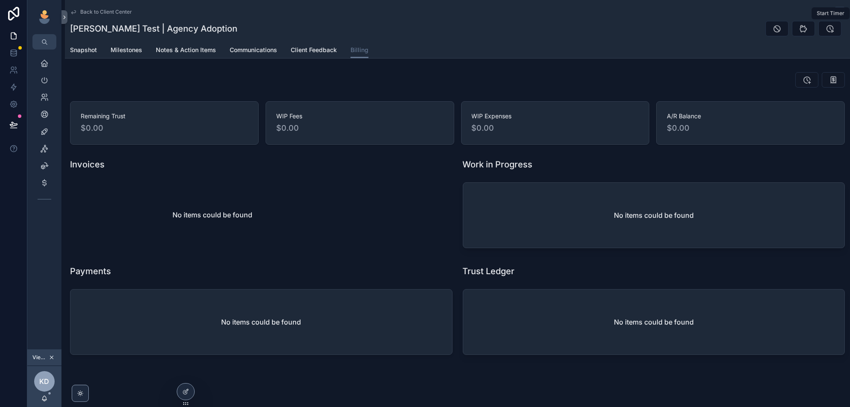
click at [833, 31] on icon "scrollable content" at bounding box center [830, 28] width 9 height 9
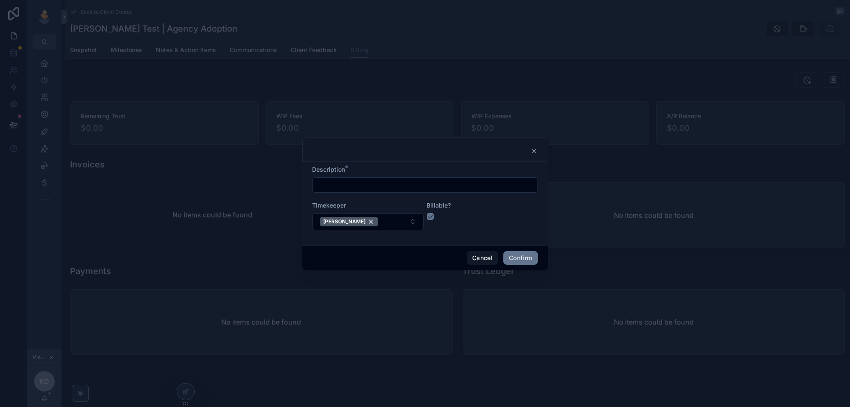
click at [428, 217] on button "button" at bounding box center [430, 216] width 7 height 7
click at [367, 190] on input "text" at bounding box center [425, 185] width 225 height 12
type input "**********"
click at [523, 257] on button "Confirm" at bounding box center [520, 258] width 34 height 14
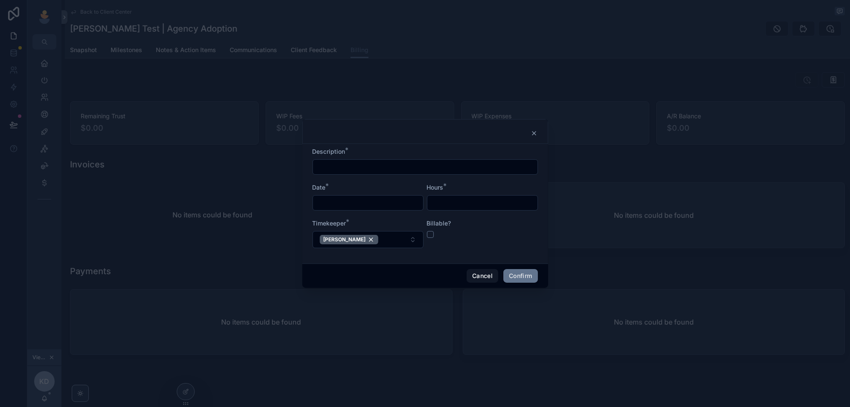
click at [482, 276] on button "Cancel" at bounding box center [483, 276] width 32 height 14
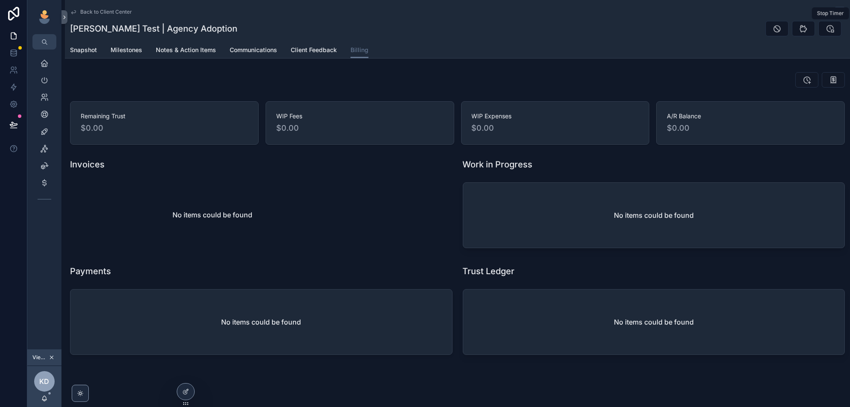
click at [832, 31] on icon "scrollable content" at bounding box center [830, 28] width 9 height 9
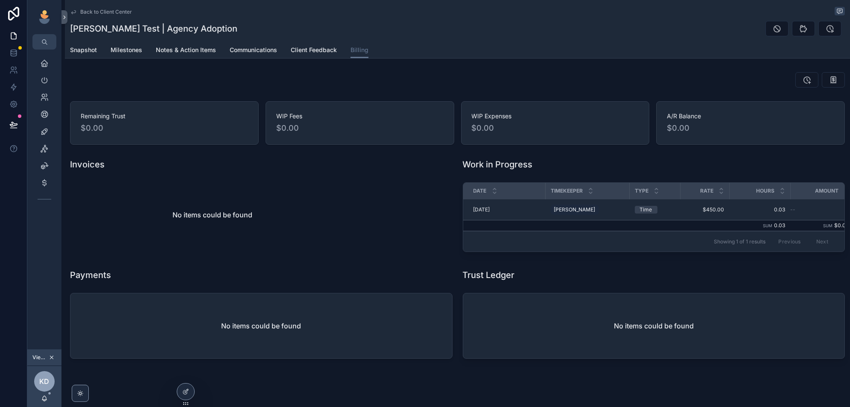
scroll to position [0, 9]
click at [776, 275] on div "Trust Ledger" at bounding box center [654, 275] width 383 height 12
click at [384, 181] on div "No items could be found" at bounding box center [261, 215] width 393 height 72
click at [838, 82] on button "scrollable content" at bounding box center [833, 79] width 23 height 15
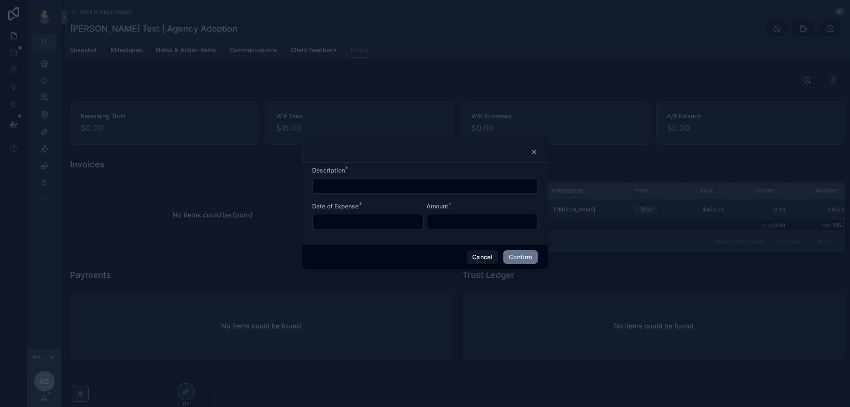
click at [443, 188] on input "text" at bounding box center [425, 186] width 225 height 12
type input "*"
type input "**********"
click at [370, 224] on input "text" at bounding box center [368, 222] width 110 height 12
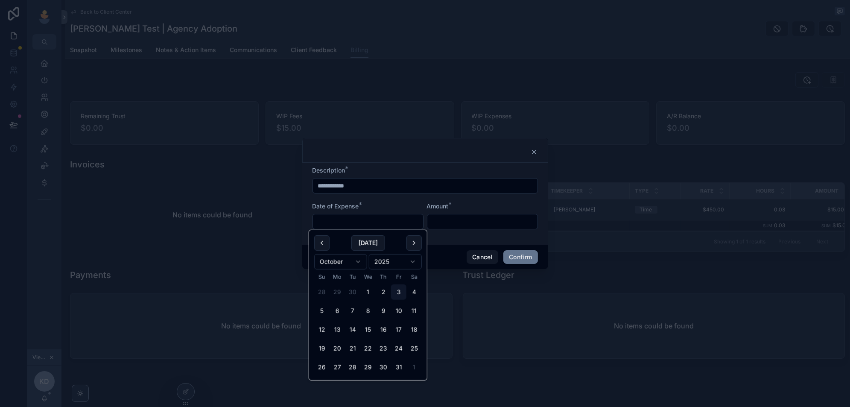
click at [382, 292] on button "2" at bounding box center [383, 291] width 15 height 15
type input "*********"
click at [442, 220] on input "text" at bounding box center [482, 222] width 110 height 12
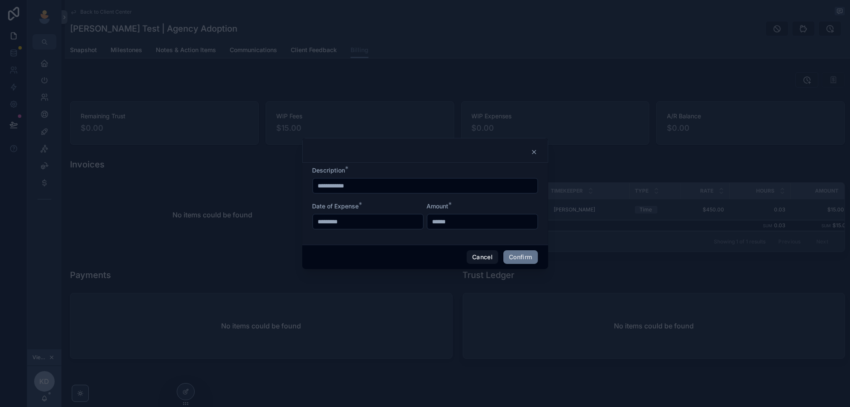
type input "******"
click at [403, 248] on div "Cancel Confirm" at bounding box center [425, 257] width 246 height 24
click at [523, 258] on button "Confirm" at bounding box center [520, 257] width 34 height 14
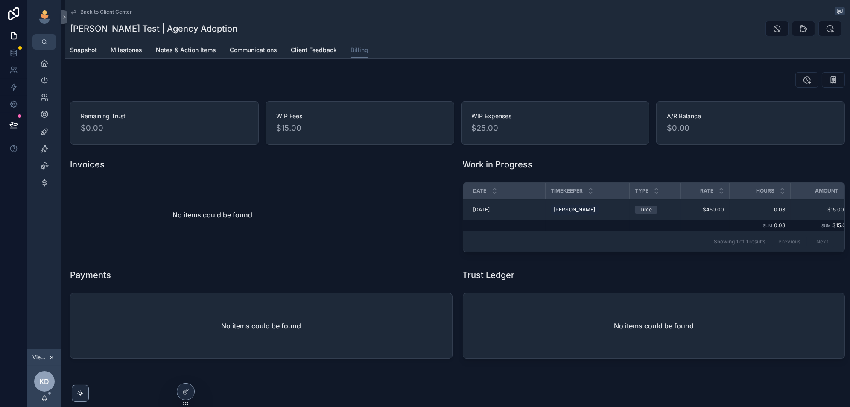
click at [186, 397] on div at bounding box center [185, 391] width 17 height 16
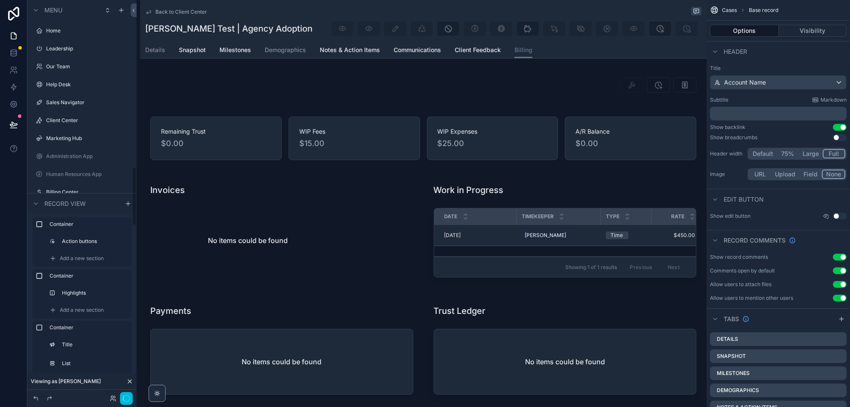
click at [579, 239] on div "scrollable content" at bounding box center [564, 232] width 283 height 114
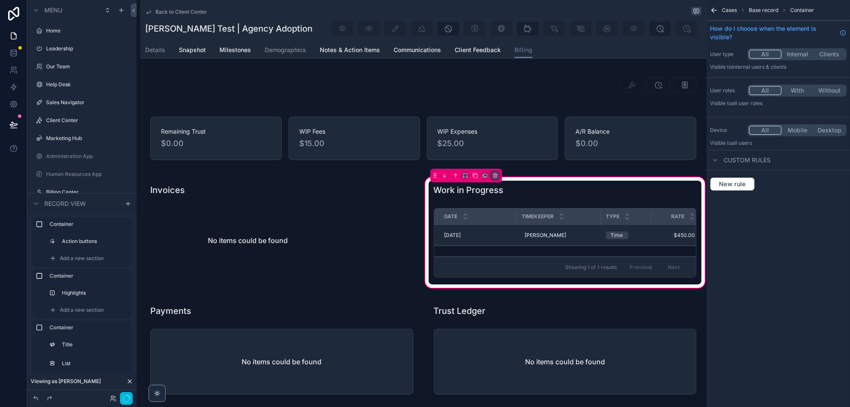
click at [614, 237] on div "scrollable content" at bounding box center [565, 244] width 273 height 80
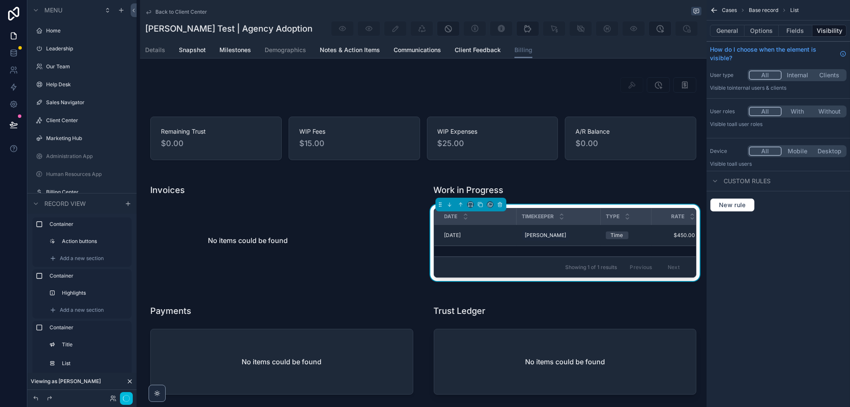
scroll to position [1121, 0]
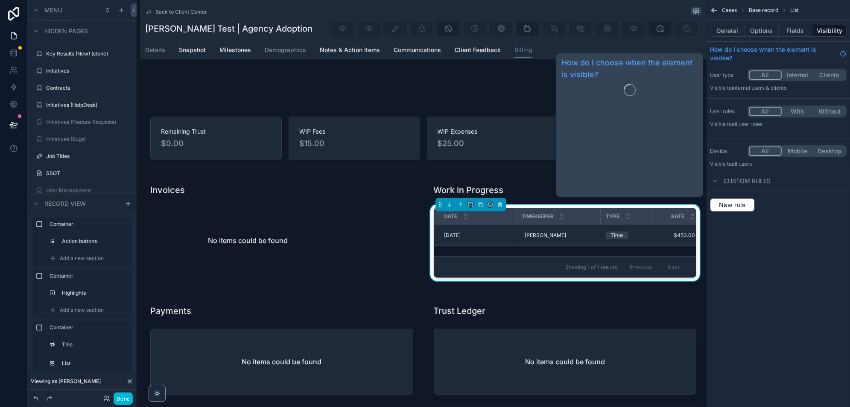
click at [759, 30] on button "Options" at bounding box center [762, 31] width 34 height 12
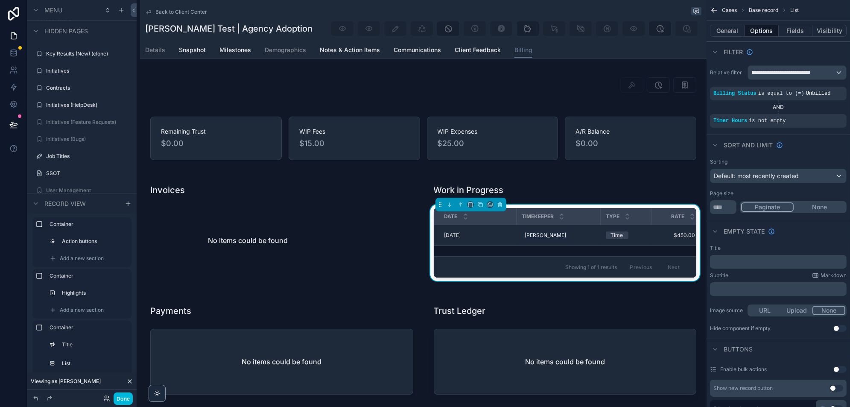
click at [0, 0] on icon "scrollable content" at bounding box center [0, 0] width 0 height 0
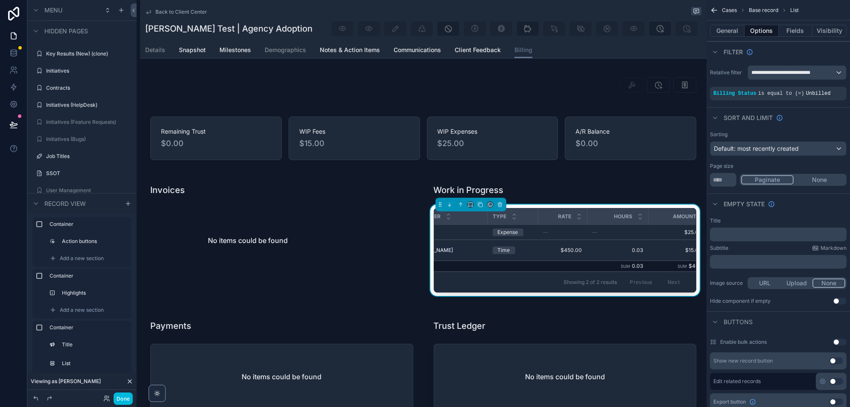
scroll to position [0, 129]
click at [123, 398] on button "Done" at bounding box center [123, 398] width 19 height 12
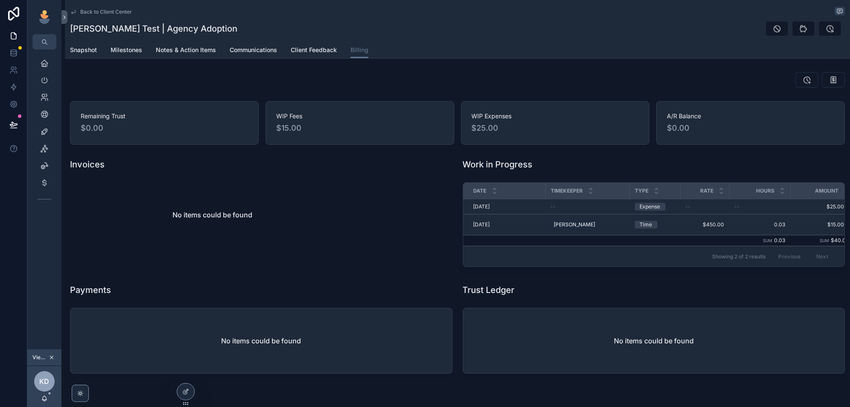
scroll to position [0, 9]
click at [183, 393] on icon at bounding box center [185, 392] width 4 height 4
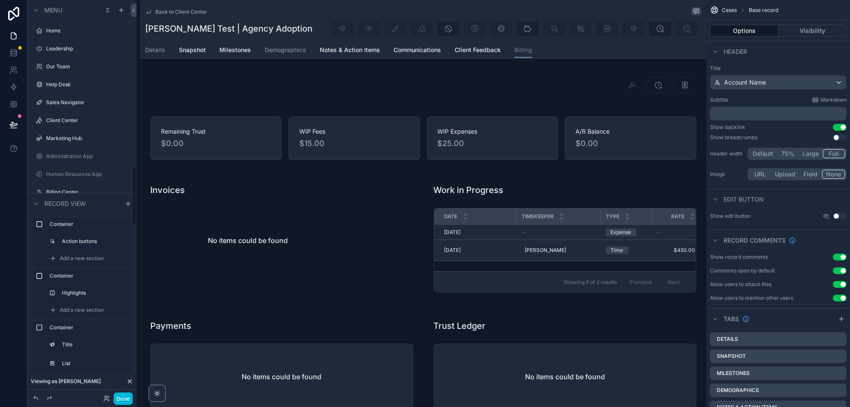
click at [594, 254] on div "scrollable content" at bounding box center [564, 239] width 283 height 129
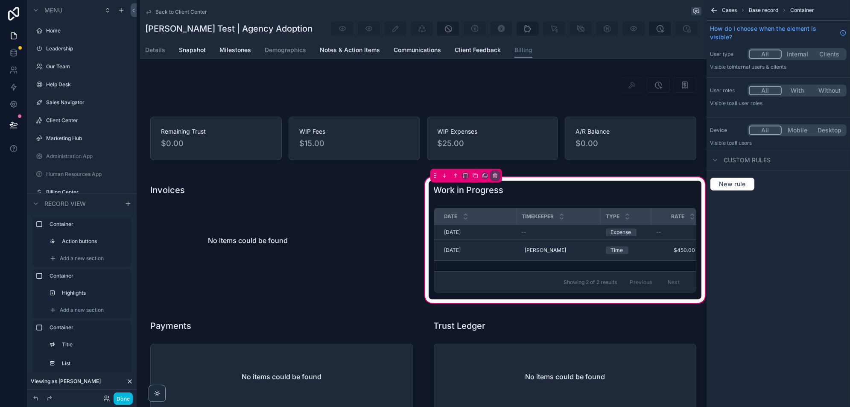
scroll to position [1121, 0]
click at [565, 223] on div "Timekeeper" at bounding box center [559, 216] width 84 height 16
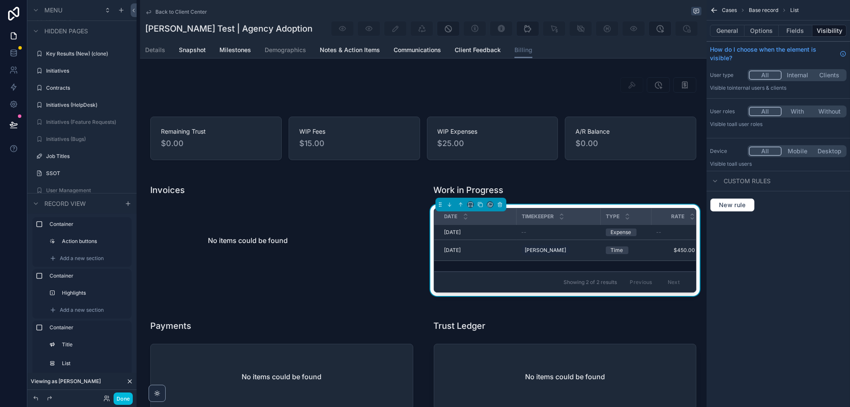
click at [792, 33] on button "Fields" at bounding box center [796, 31] width 34 height 12
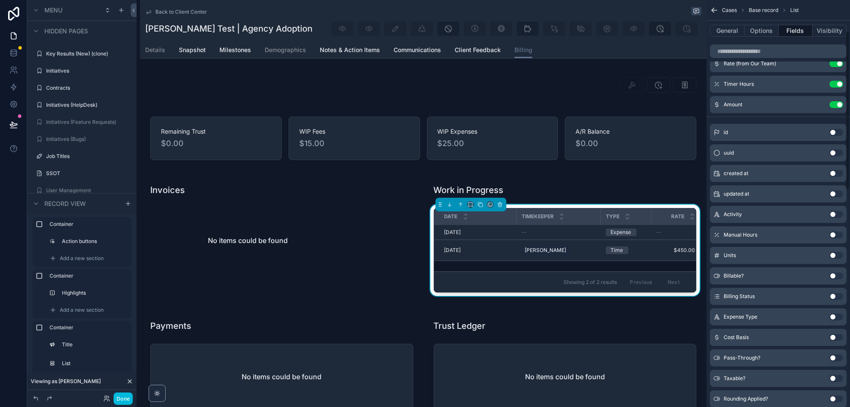
scroll to position [80, 0]
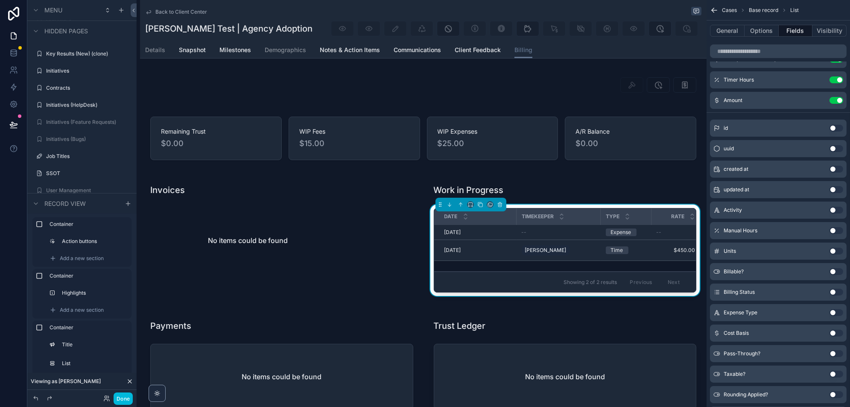
click at [835, 207] on button "Use setting" at bounding box center [836, 210] width 14 height 7
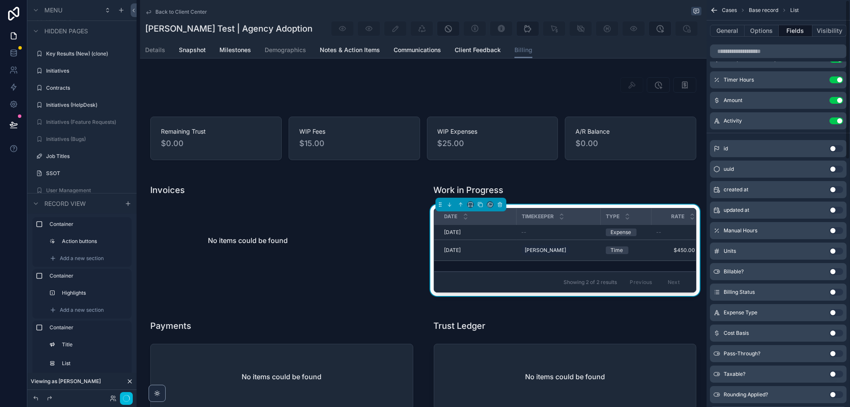
scroll to position [0, 0]
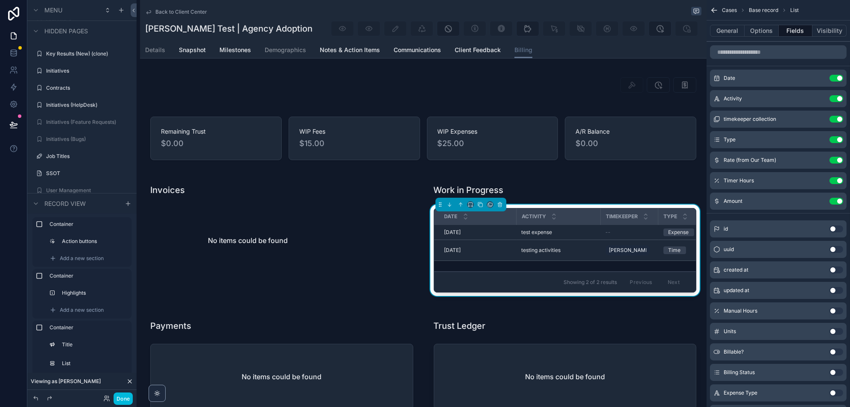
click at [0, 0] on icon "scrollable content" at bounding box center [0, 0] width 0 height 0
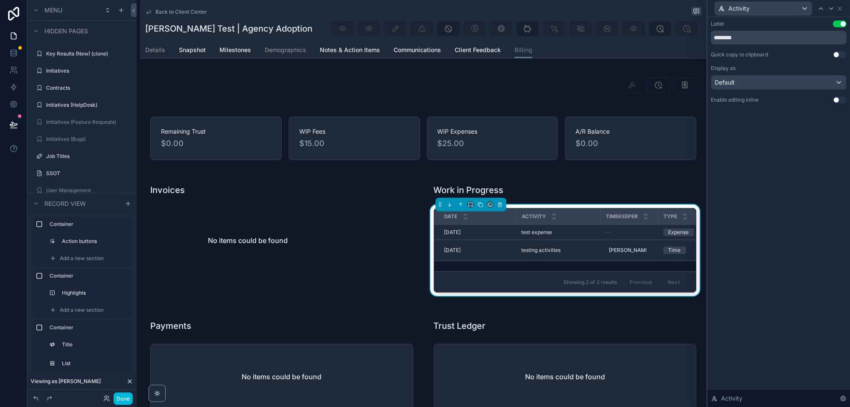
click at [756, 38] on input "********" at bounding box center [779, 38] width 136 height 14
type input "**********"
click at [782, 181] on div "**********" at bounding box center [778, 212] width 143 height 390
drag, startPoint x: 599, startPoint y: 216, endPoint x: 582, endPoint y: 217, distance: 17.5
click at [582, 217] on div "scrollable content" at bounding box center [582, 216] width 3 height 16
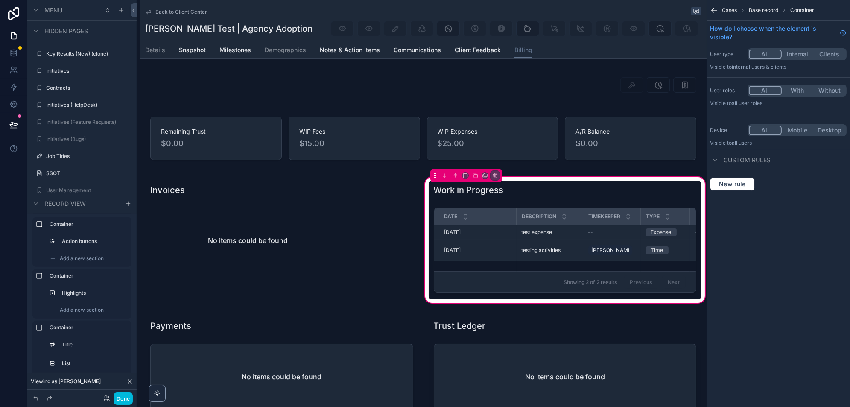
click at [518, 216] on div "Description" at bounding box center [550, 216] width 66 height 16
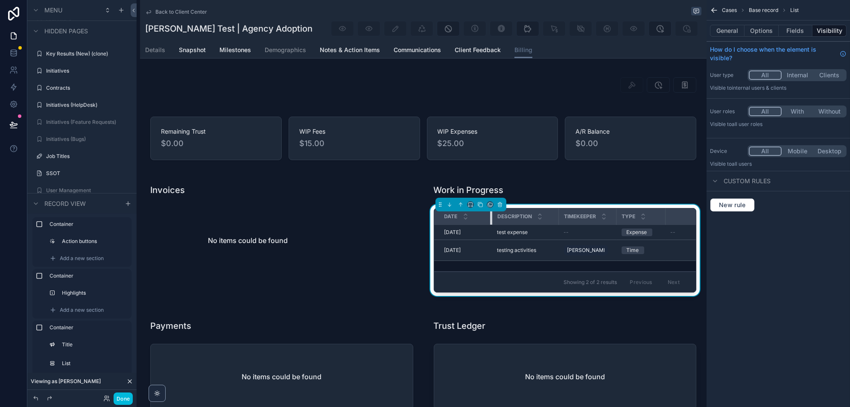
drag, startPoint x: 515, startPoint y: 216, endPoint x: 491, endPoint y: 216, distance: 24.3
click at [491, 216] on div "scrollable content" at bounding box center [491, 216] width 3 height 16
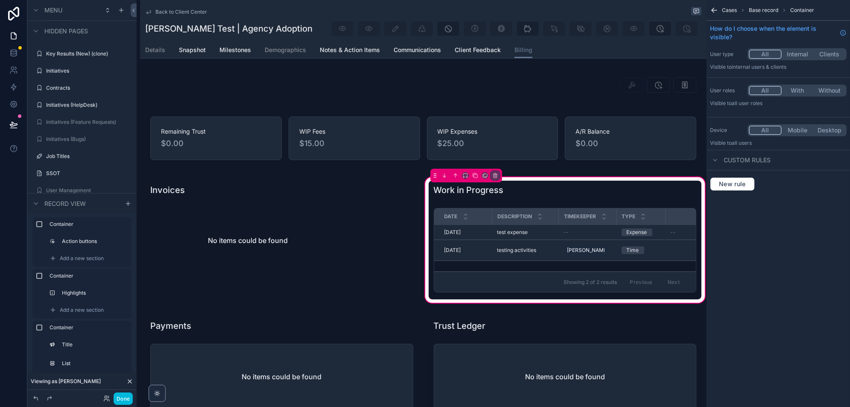
click at [119, 400] on button "Done" at bounding box center [123, 398] width 19 height 12
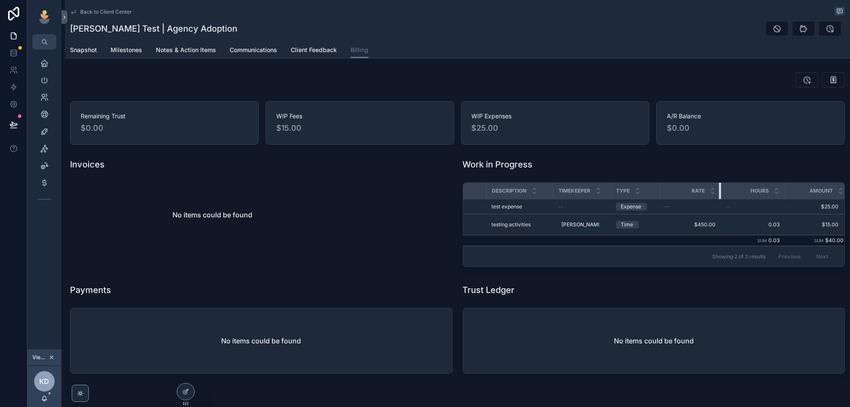
scroll to position [0, 17]
drag, startPoint x: 715, startPoint y: 192, endPoint x: 701, endPoint y: 191, distance: 13.7
click at [701, 191] on th "Rate" at bounding box center [700, 191] width 47 height 17
drag, startPoint x: 780, startPoint y: 190, endPoint x: 755, endPoint y: 194, distance: 24.6
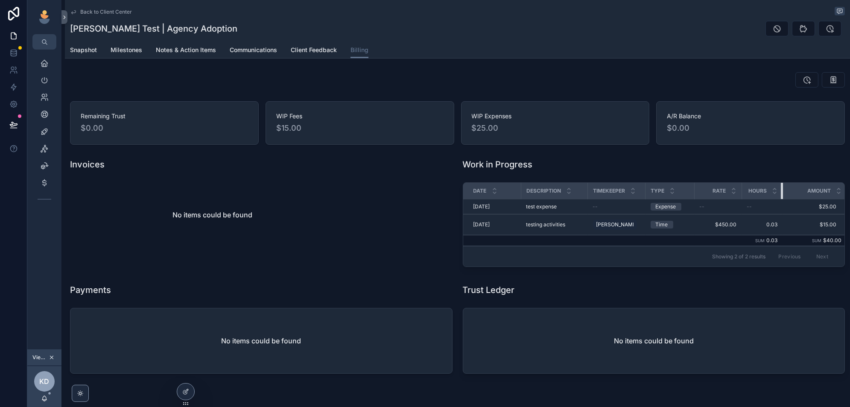
click at [755, 194] on th "Hours" at bounding box center [762, 191] width 41 height 17
click at [132, 52] on span "Milestones" at bounding box center [127, 50] width 32 height 9
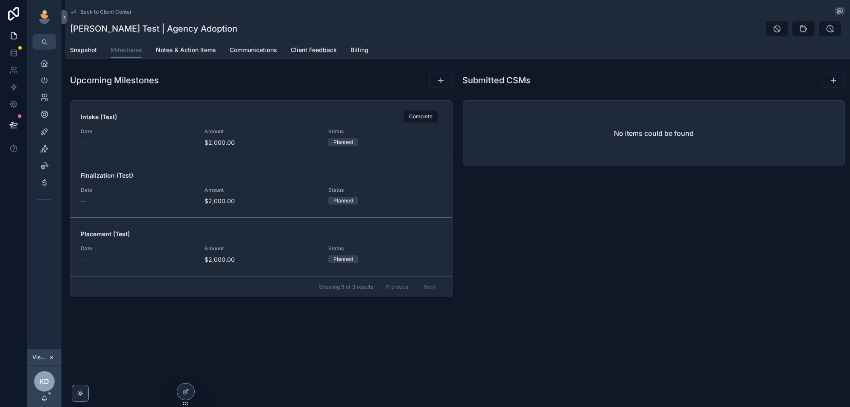
click at [0, 0] on icon "scrollable content" at bounding box center [0, 0] width 0 height 0
click at [356, 47] on span "Billing" at bounding box center [359, 50] width 18 height 9
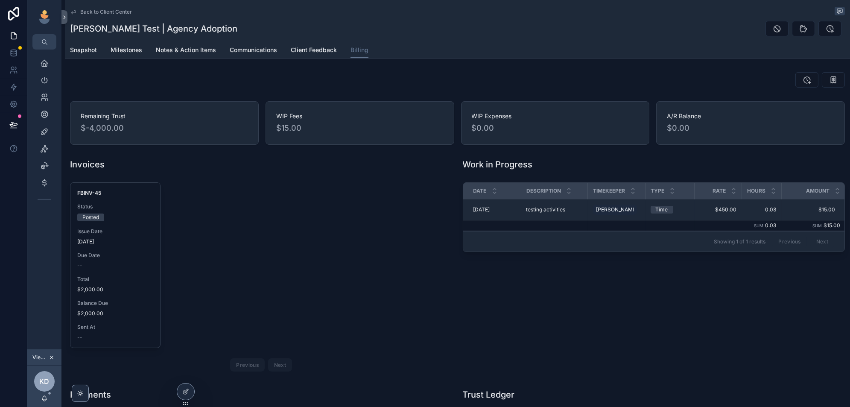
click at [619, 326] on div "Work in Progress Date Description Timekeeper Type Rate Hours Amount [DATE] [DAT…" at bounding box center [654, 266] width 393 height 223
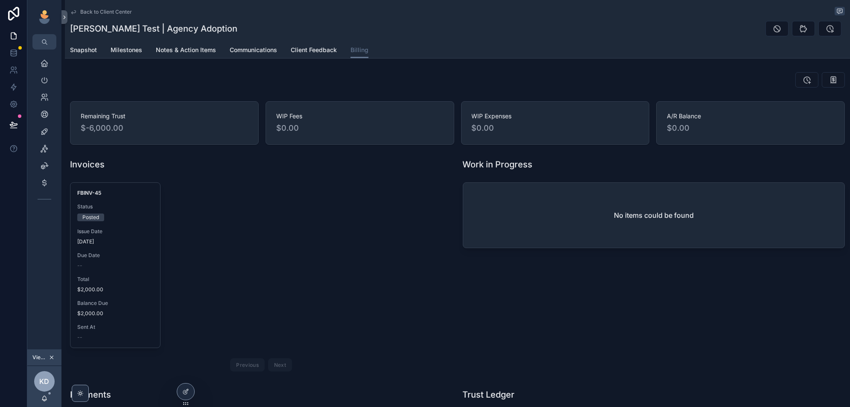
click at [121, 254] on span "Due Date" at bounding box center [115, 255] width 76 height 7
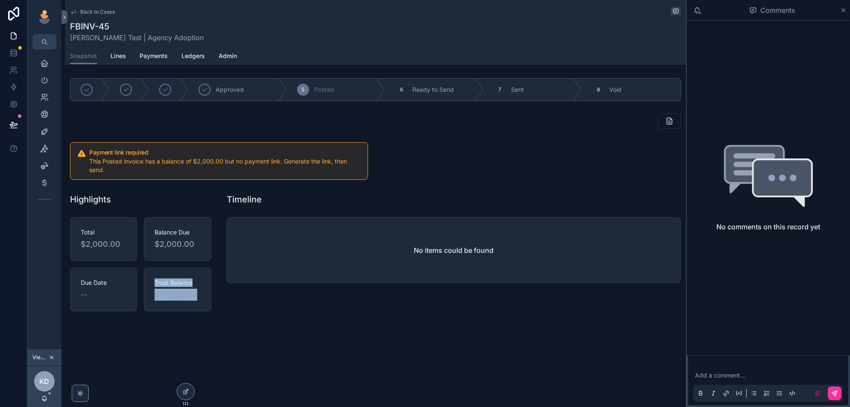
drag, startPoint x: 207, startPoint y: 291, endPoint x: 132, endPoint y: 291, distance: 74.7
click at [132, 291] on div "Total $2,000.00 Balance Due $2,000.00 Due Date -- Trust Balance $-6,000.00" at bounding box center [140, 264] width 141 height 94
click at [195, 285] on div "Trust Balance $-6,000.00" at bounding box center [178, 289] width 46 height 22
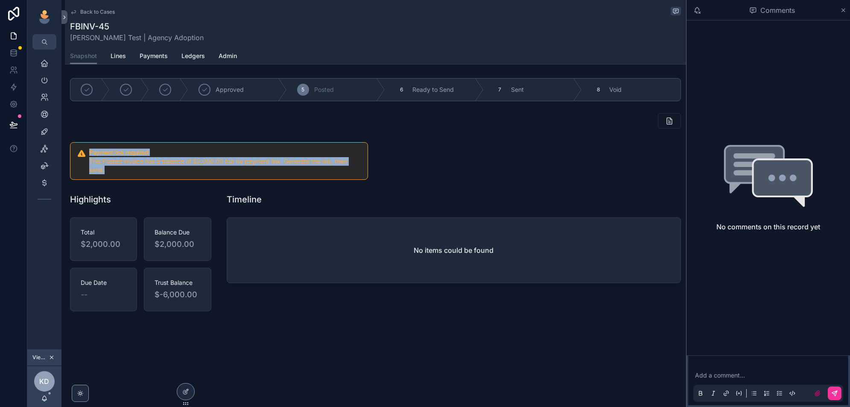
drag, startPoint x: 86, startPoint y: 149, endPoint x: 201, endPoint y: 169, distance: 116.9
click at [201, 169] on div "Payment link required This Posted invoice has a balance of $2,000.00 but no pay…" at bounding box center [219, 161] width 298 height 38
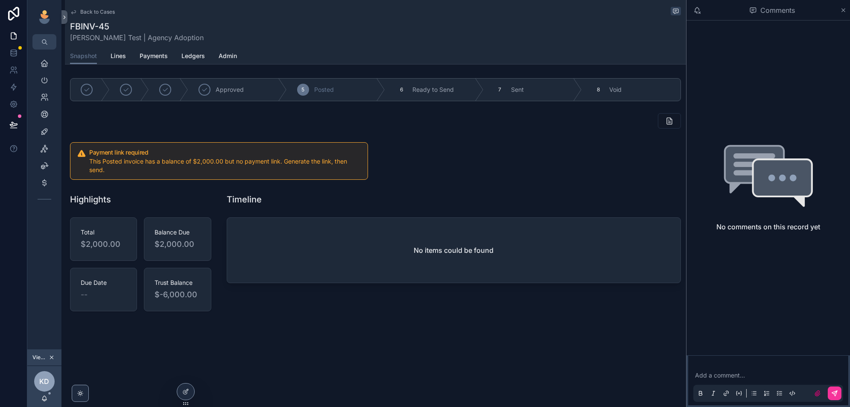
click at [211, 170] on div "This Posted invoice has a balance of $2,000.00 but no payment link. Generate th…" at bounding box center [225, 165] width 272 height 17
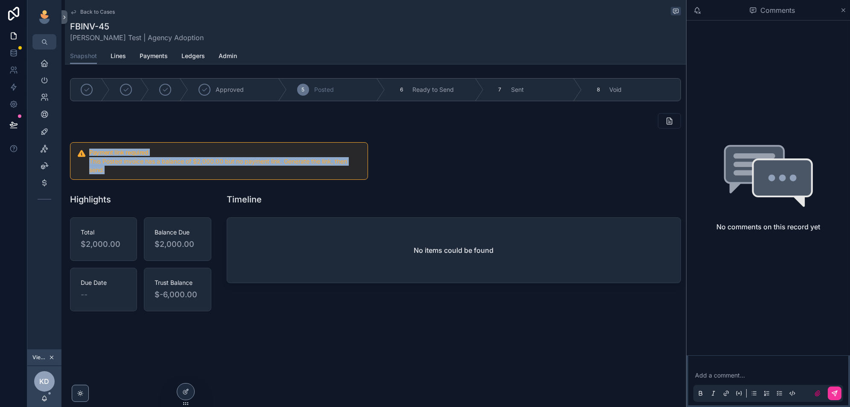
drag, startPoint x: 132, startPoint y: 174, endPoint x: 81, endPoint y: 153, distance: 55.3
click at [81, 153] on div "Payment link required This Posted invoice has a balance of $2,000.00 but no pay…" at bounding box center [219, 161] width 298 height 38
click at [154, 172] on div "This Posted invoice has a balance of $2,000.00 but no payment link. Generate th…" at bounding box center [225, 165] width 272 height 17
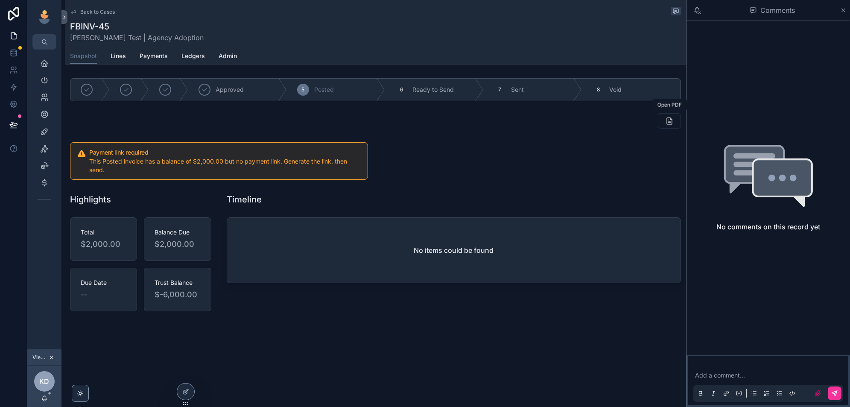
click at [671, 121] on icon "scrollable content" at bounding box center [669, 121] width 9 height 9
click at [93, 16] on div "Back to Cases" at bounding box center [375, 12] width 611 height 10
click at [99, 12] on span "Back to Cases" at bounding box center [97, 12] width 35 height 7
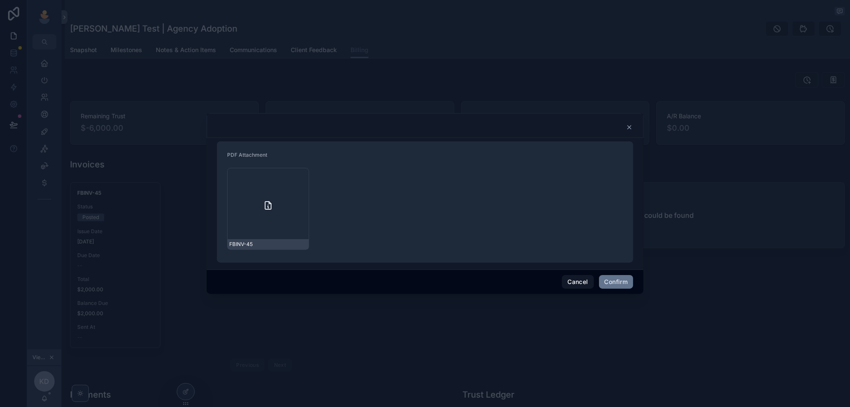
click at [259, 201] on div "FBINV-45" at bounding box center [268, 209] width 82 height 82
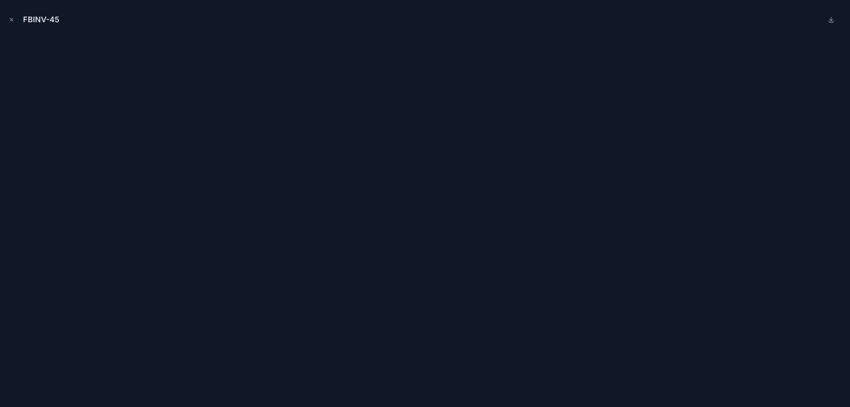
click at [9, 22] on icon "Close modal" at bounding box center [12, 20] width 6 height 6
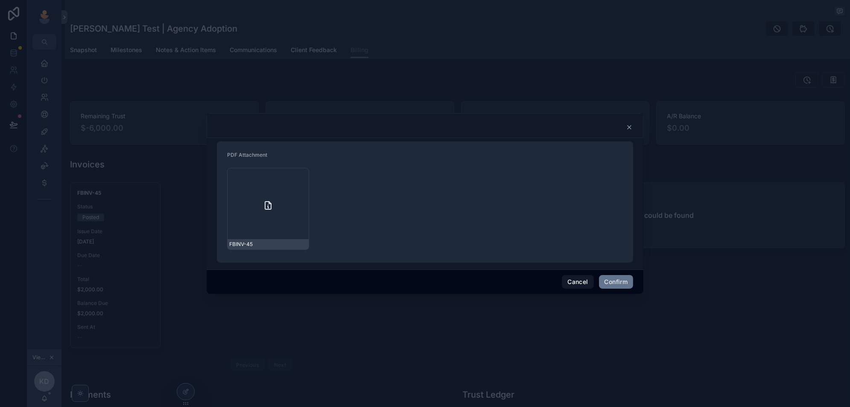
click at [579, 283] on button "Cancel" at bounding box center [578, 282] width 32 height 14
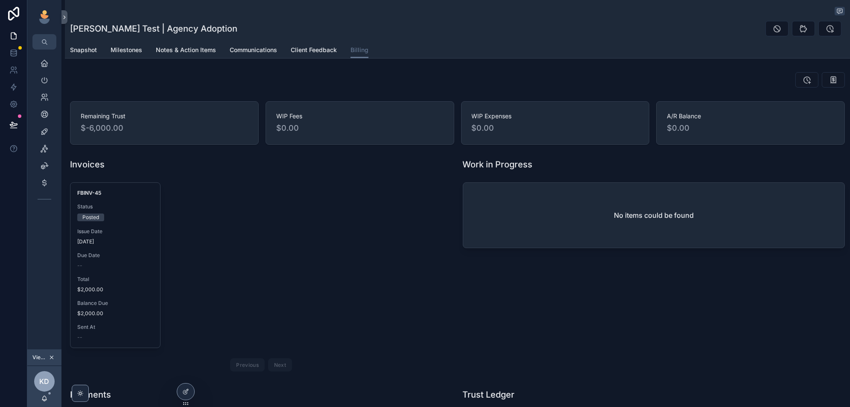
click at [135, 276] on span "Total" at bounding box center [115, 279] width 76 height 7
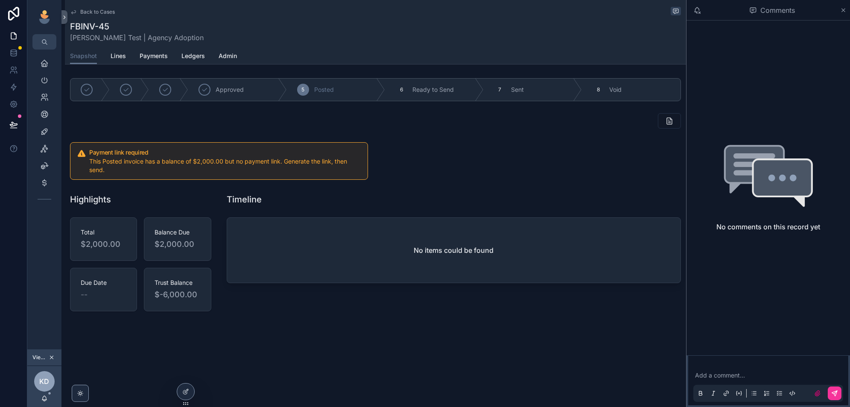
click at [228, 62] on link "Admin" at bounding box center [228, 56] width 18 height 17
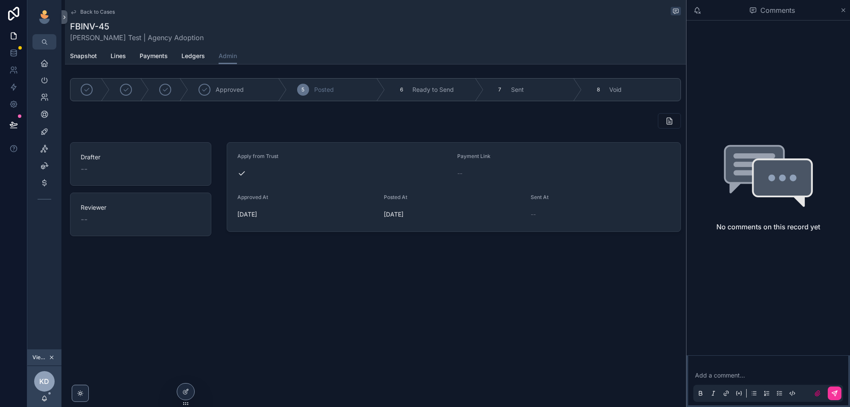
click at [87, 55] on span "Snapshot" at bounding box center [83, 56] width 27 height 9
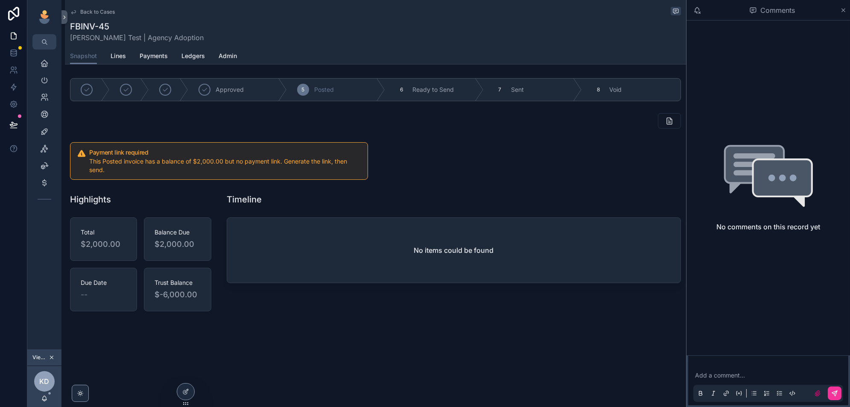
click at [227, 57] on span "Admin" at bounding box center [228, 56] width 18 height 9
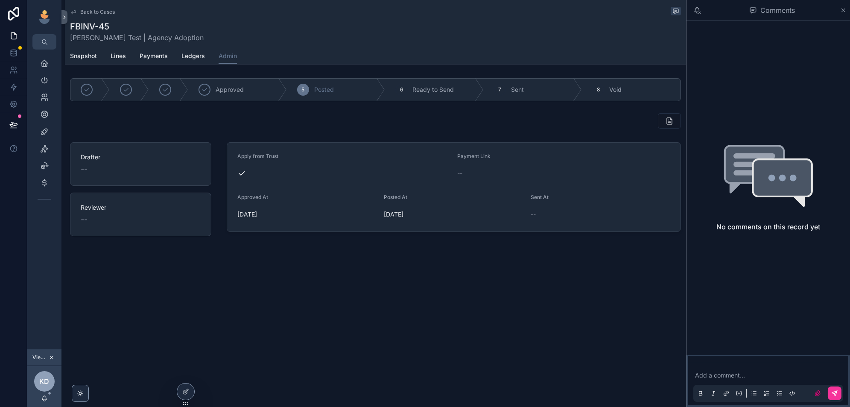
click at [79, 60] on span "Snapshot" at bounding box center [83, 56] width 27 height 9
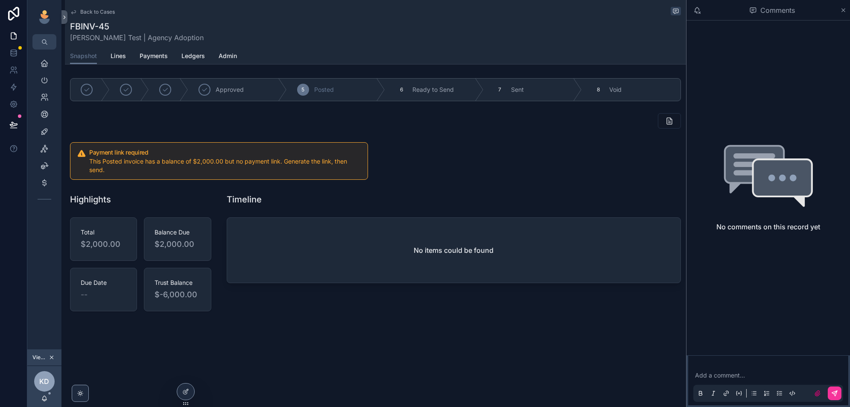
click at [184, 391] on icon at bounding box center [185, 392] width 4 height 4
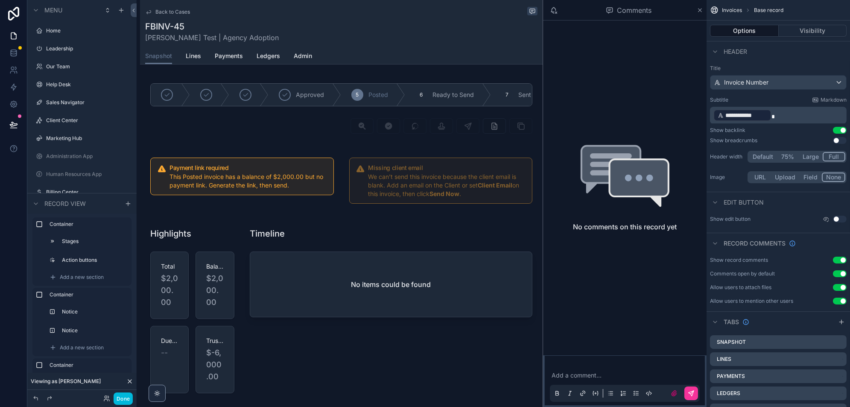
scroll to position [2196, 0]
click at [479, 129] on div "scrollable content" at bounding box center [341, 108] width 403 height 67
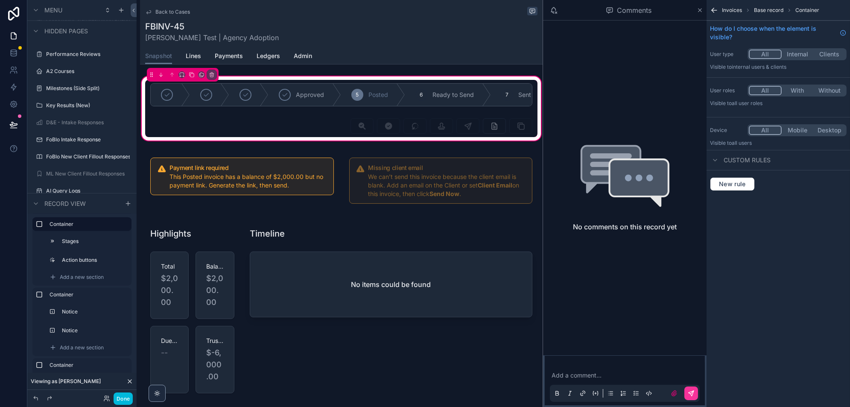
click at [473, 126] on div "scrollable content" at bounding box center [341, 126] width 392 height 22
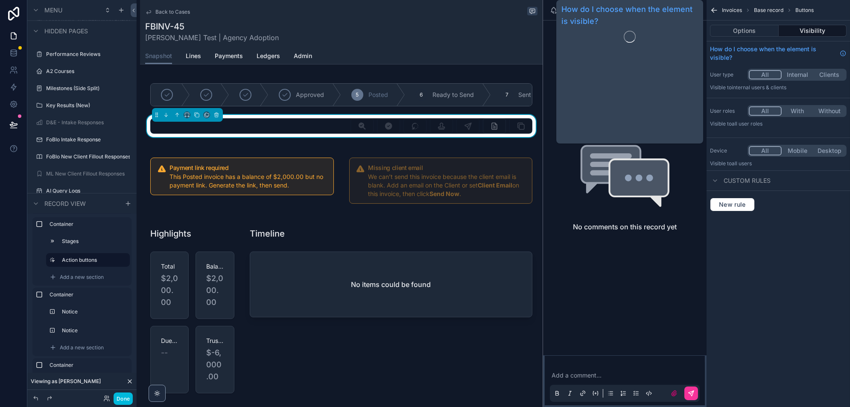
drag, startPoint x: 759, startPoint y: 19, endPoint x: 759, endPoint y: 24, distance: 4.7
click at [759, 19] on div "Invoices Base record Buttons" at bounding box center [778, 10] width 143 height 20
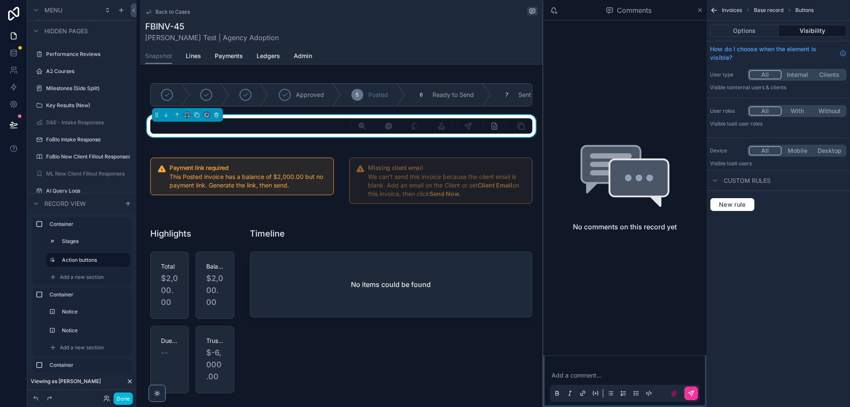
click at [759, 31] on button "Options" at bounding box center [744, 31] width 69 height 12
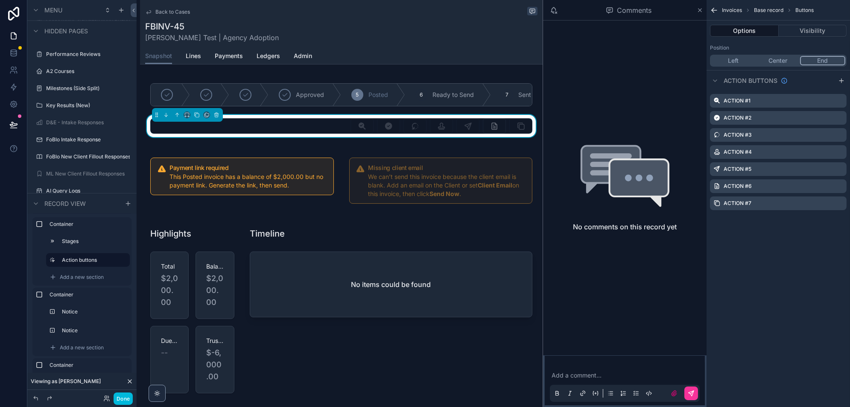
click at [0, 0] on icon "scrollable content" at bounding box center [0, 0] width 0 height 0
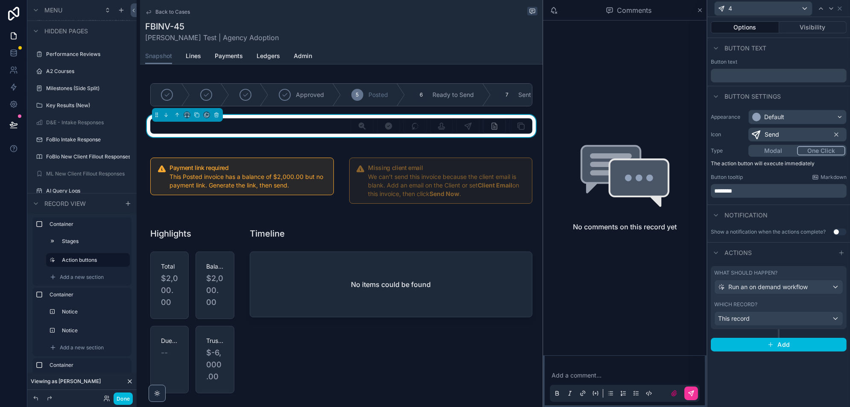
click at [812, 23] on button "Visibility" at bounding box center [813, 27] width 68 height 12
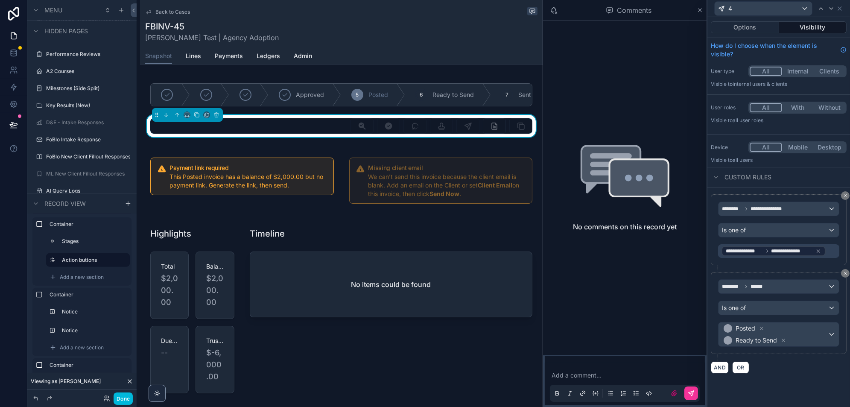
click at [126, 402] on button "Done" at bounding box center [123, 398] width 19 height 12
